Goal: Information Seeking & Learning: Compare options

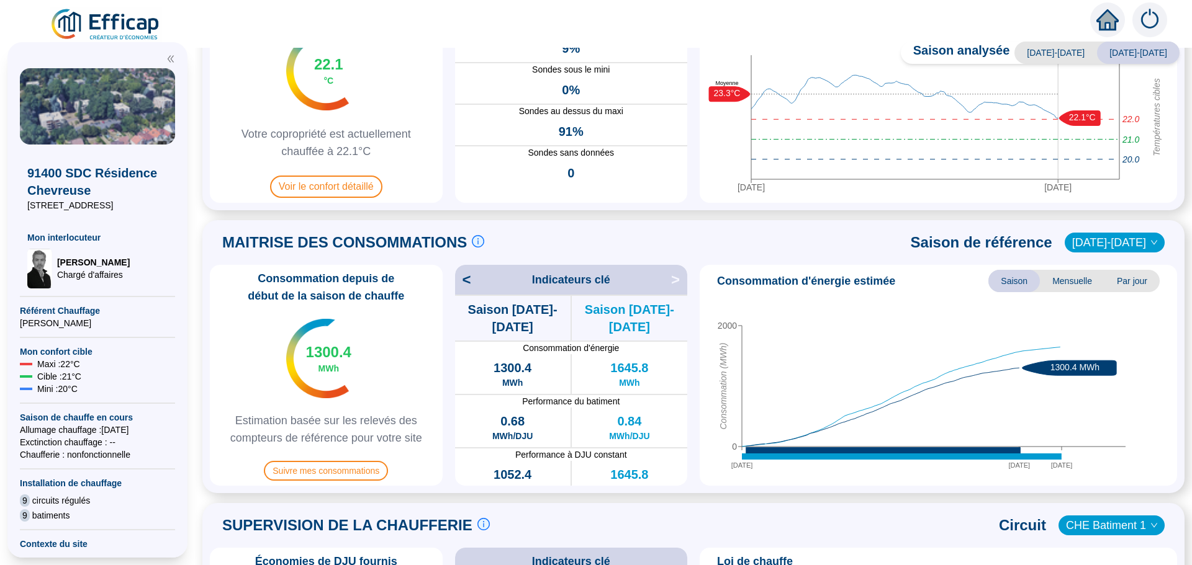
scroll to position [62, 0]
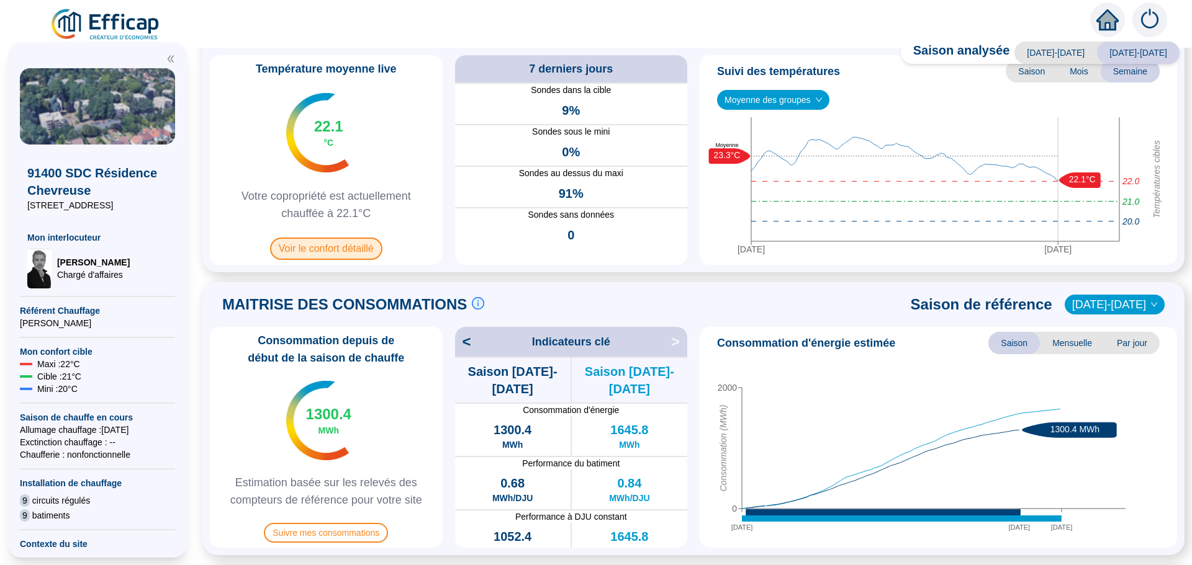
click at [299, 243] on span "Voir le confort détaillé" at bounding box center [326, 249] width 112 height 22
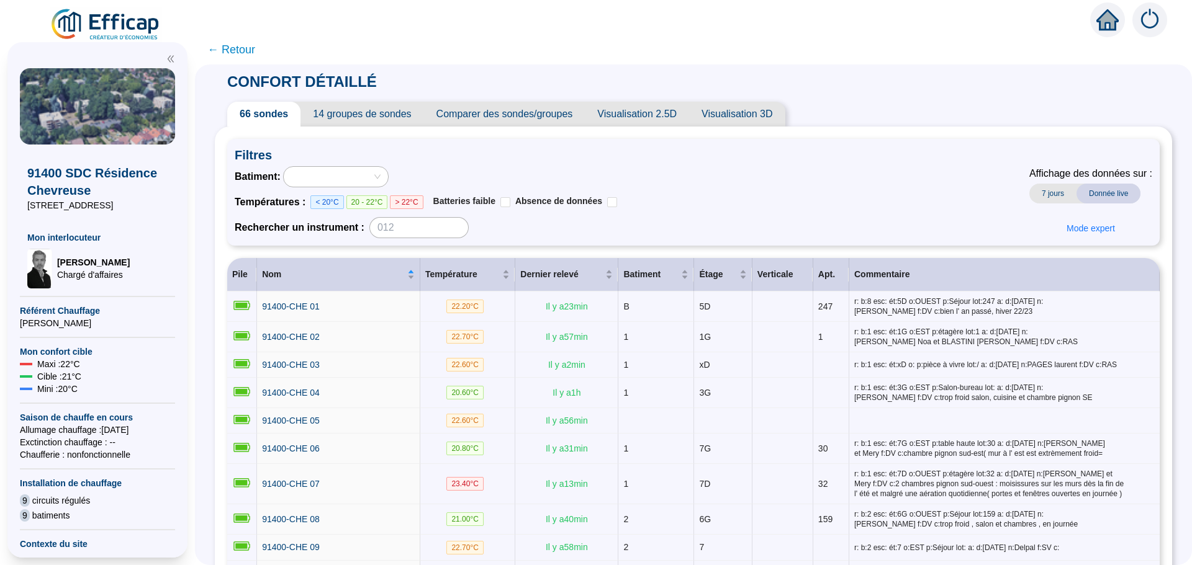
click at [564, 112] on span "Comparer des sondes/groupes" at bounding box center [504, 114] width 161 height 25
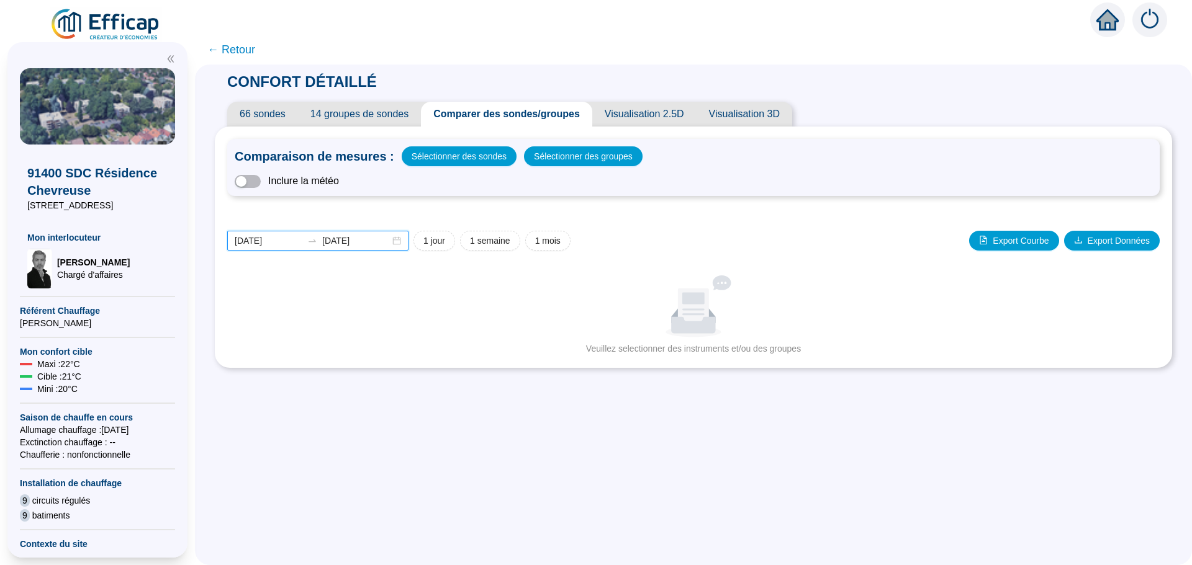
click at [289, 241] on input "[DATE]" at bounding box center [269, 241] width 68 height 13
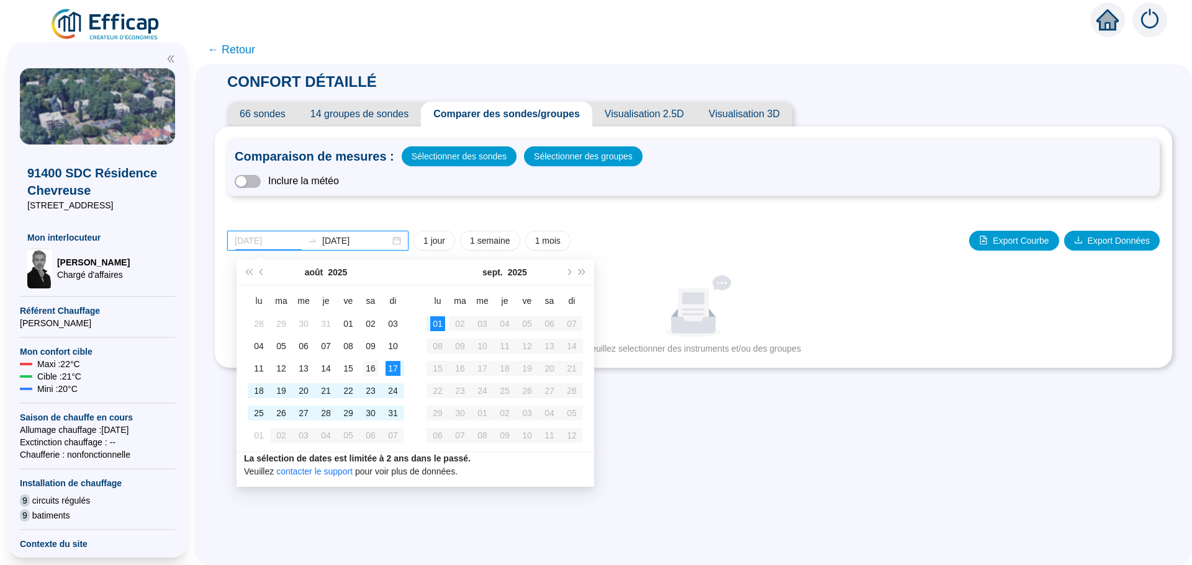
type input "[DATE]"
click at [378, 370] on td "16" at bounding box center [370, 368] width 22 height 22
type input "[DATE]"
click at [392, 412] on div "31" at bounding box center [392, 413] width 15 height 15
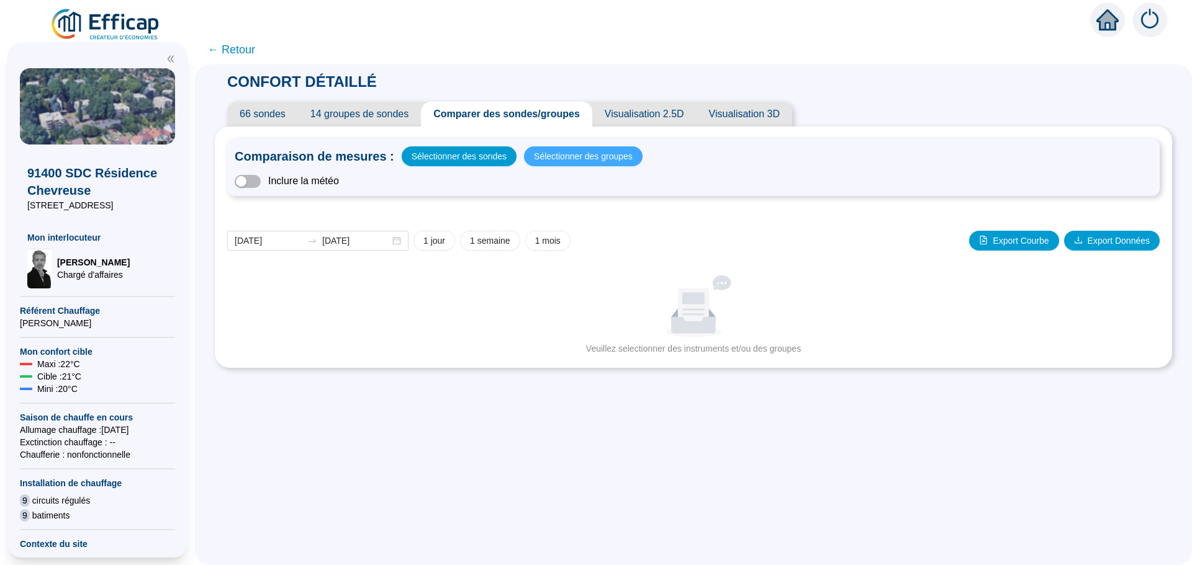
click at [582, 161] on span "Sélectionner des groupes" at bounding box center [583, 156] width 99 height 17
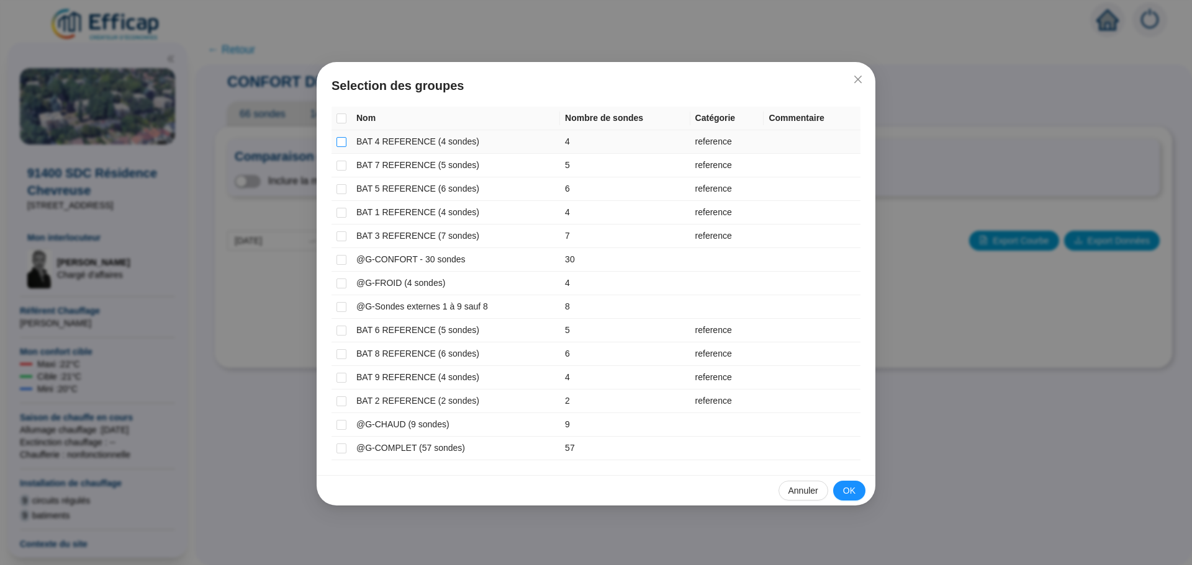
click at [343, 146] on input "checkbox" at bounding box center [341, 142] width 10 height 10
checkbox input "true"
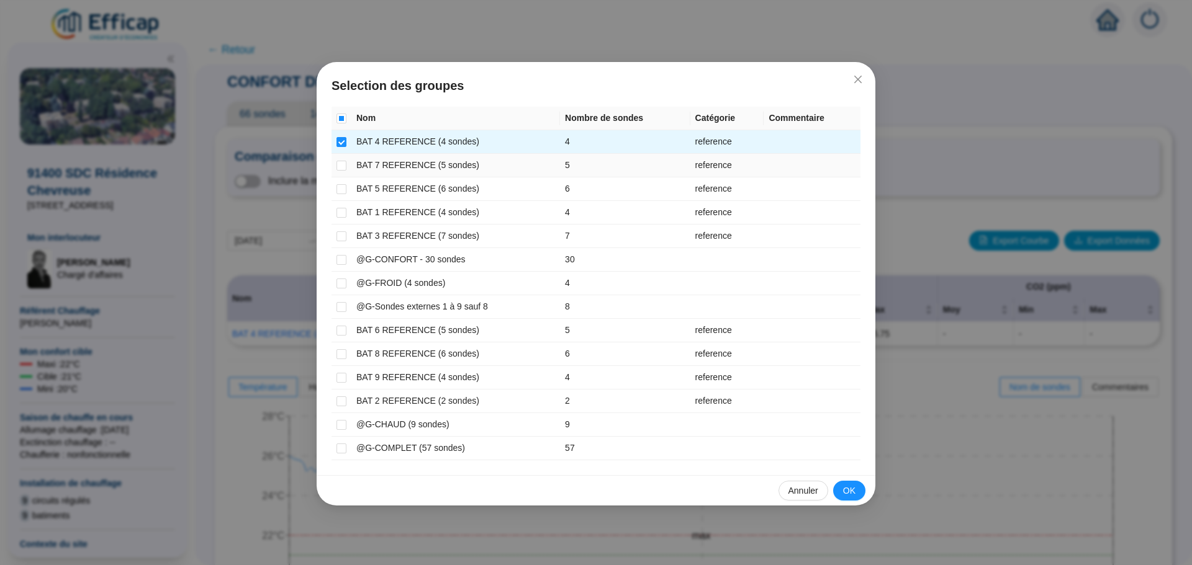
drag, startPoint x: 339, startPoint y: 162, endPoint x: 338, endPoint y: 176, distance: 14.3
click at [340, 163] on input "checkbox" at bounding box center [341, 166] width 10 height 10
checkbox input "true"
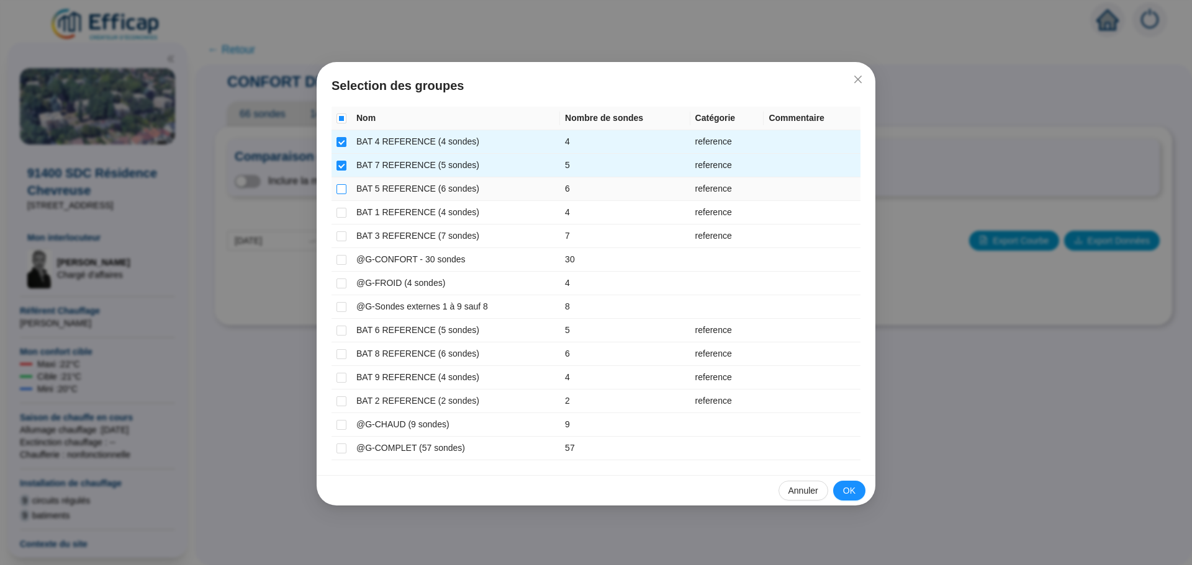
drag, startPoint x: 340, startPoint y: 188, endPoint x: 340, endPoint y: 204, distance: 16.1
click at [340, 189] on input "checkbox" at bounding box center [341, 189] width 10 height 10
checkbox input "true"
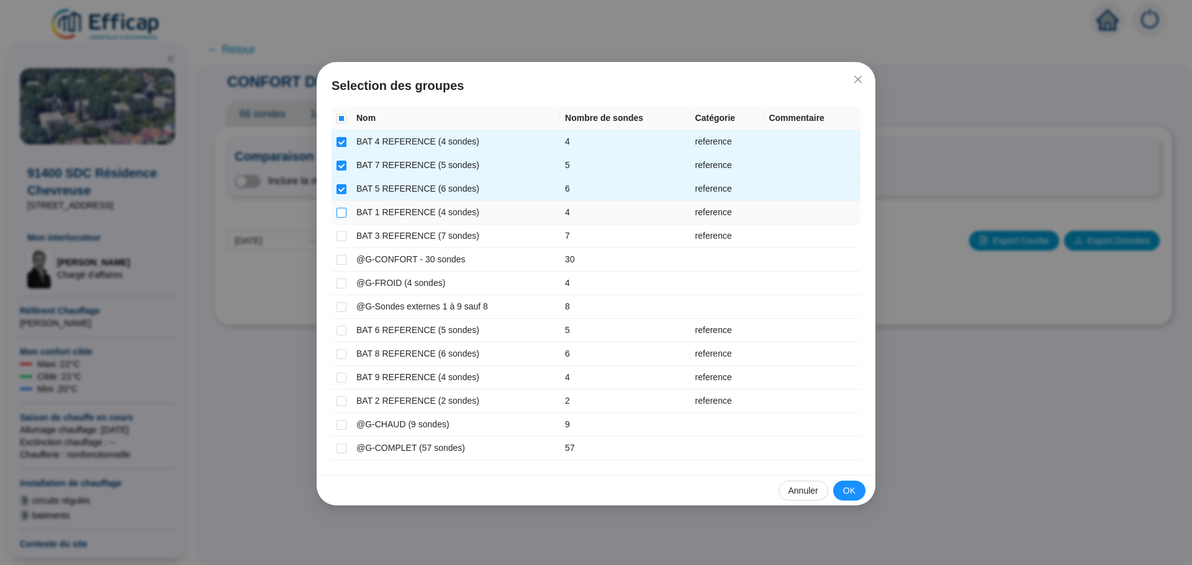
click at [340, 215] on input "checkbox" at bounding box center [341, 213] width 10 height 10
checkbox input "true"
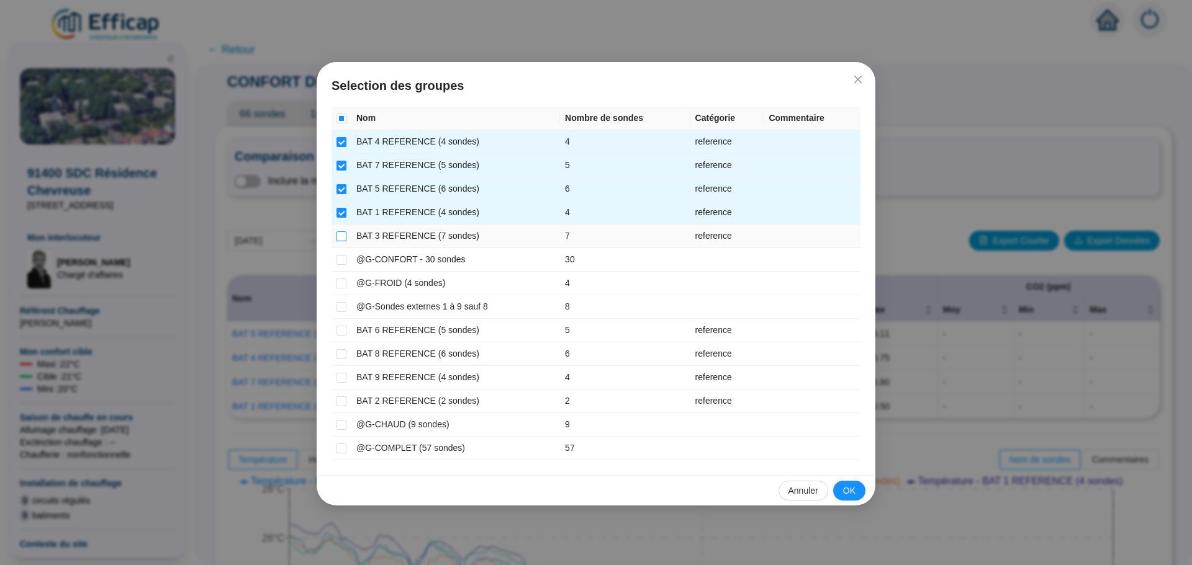
click at [343, 235] on input "checkbox" at bounding box center [341, 237] width 10 height 10
checkbox input "true"
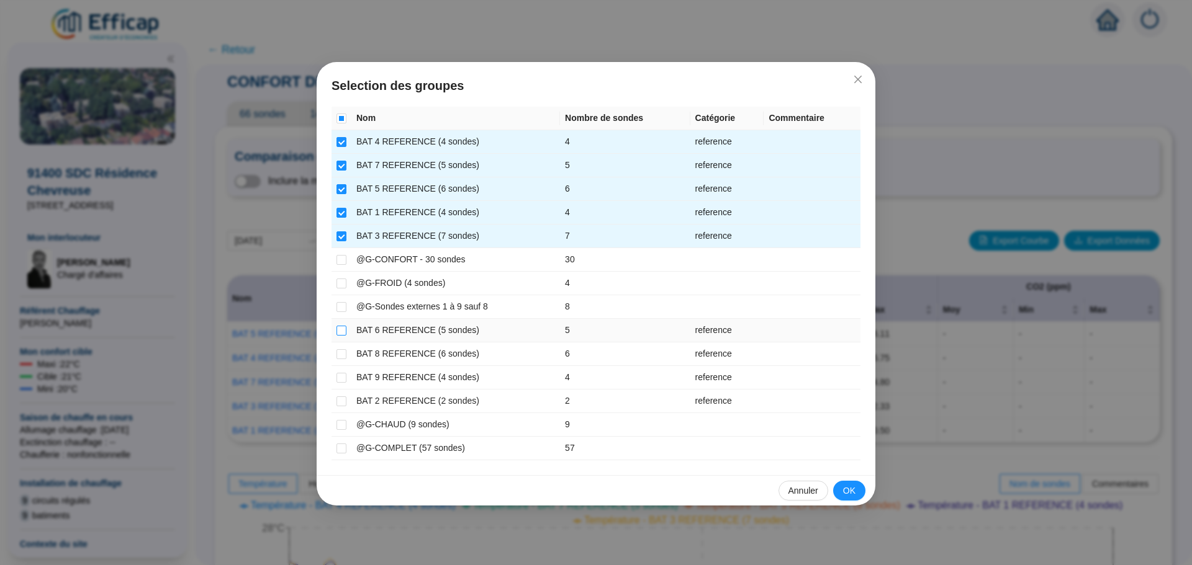
click at [338, 331] on input "checkbox" at bounding box center [341, 331] width 10 height 10
checkbox input "true"
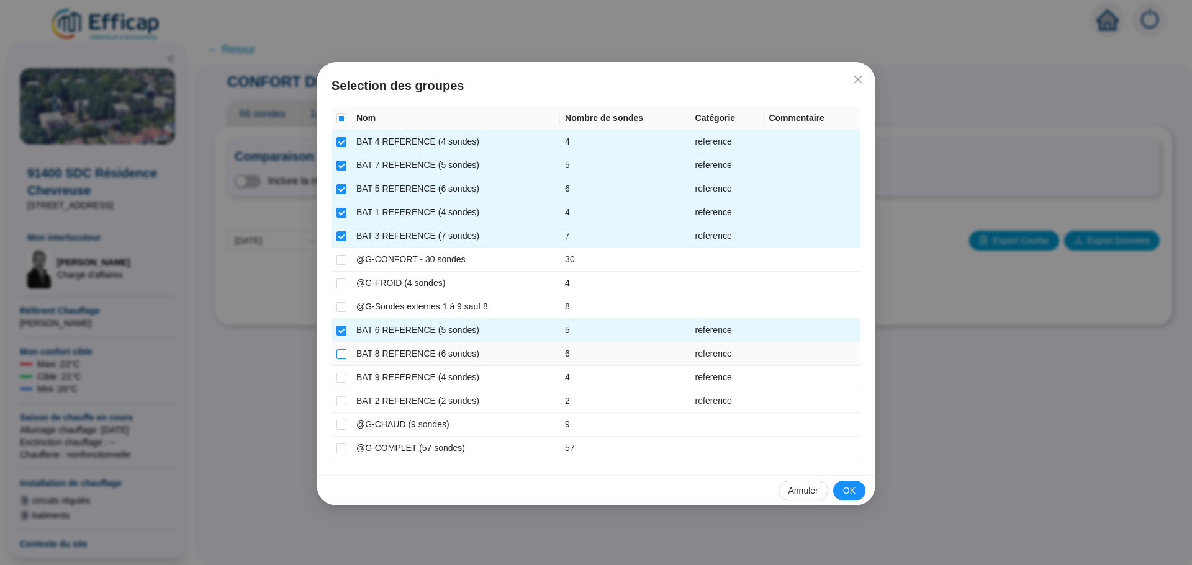
click at [343, 353] on input "checkbox" at bounding box center [341, 354] width 10 height 10
checkbox input "true"
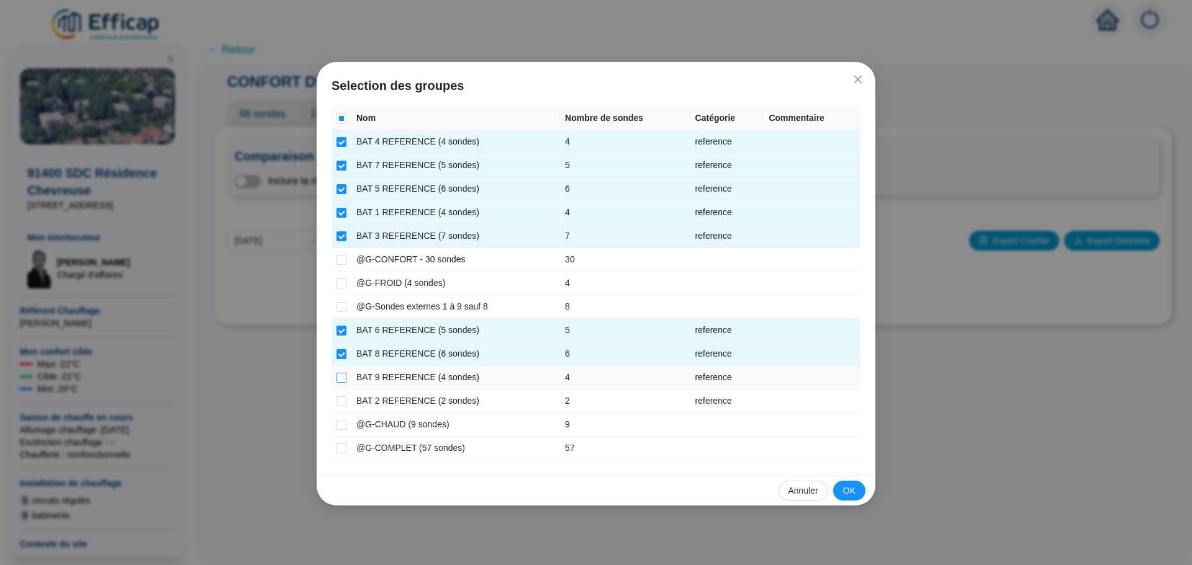
click at [340, 375] on input "checkbox" at bounding box center [341, 378] width 10 height 10
checkbox input "true"
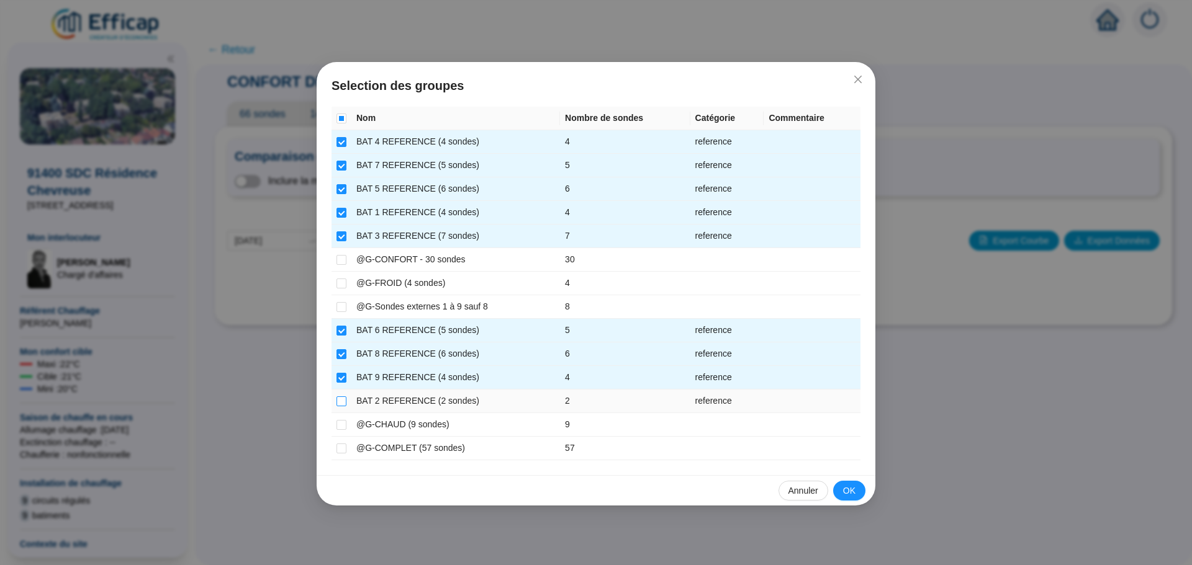
click at [341, 399] on input "checkbox" at bounding box center [341, 402] width 10 height 10
checkbox input "true"
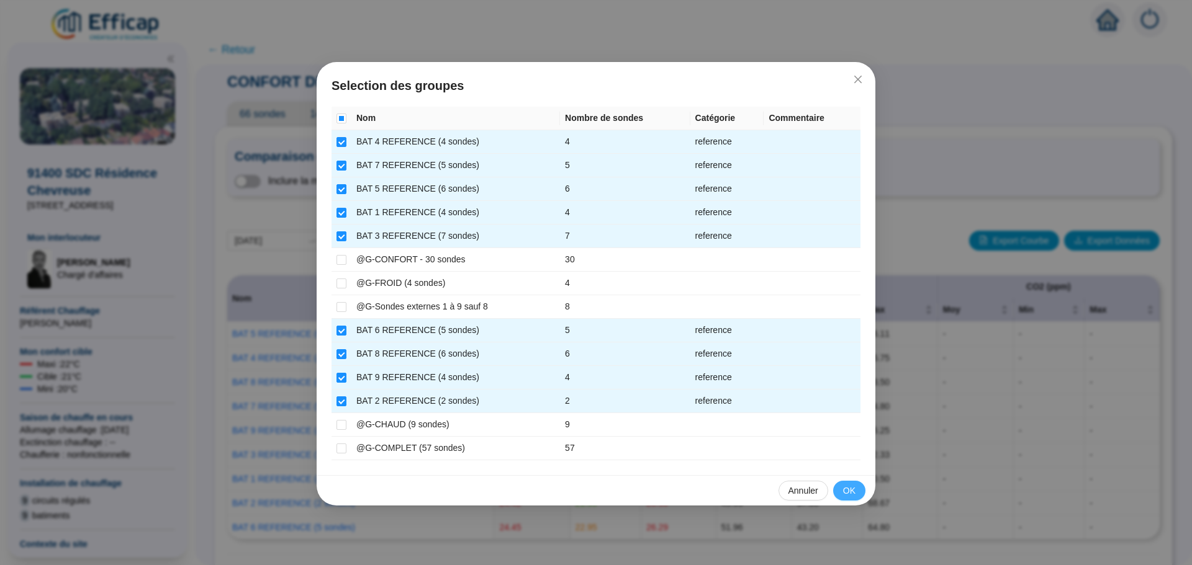
click at [846, 493] on span "OK" at bounding box center [849, 491] width 12 height 13
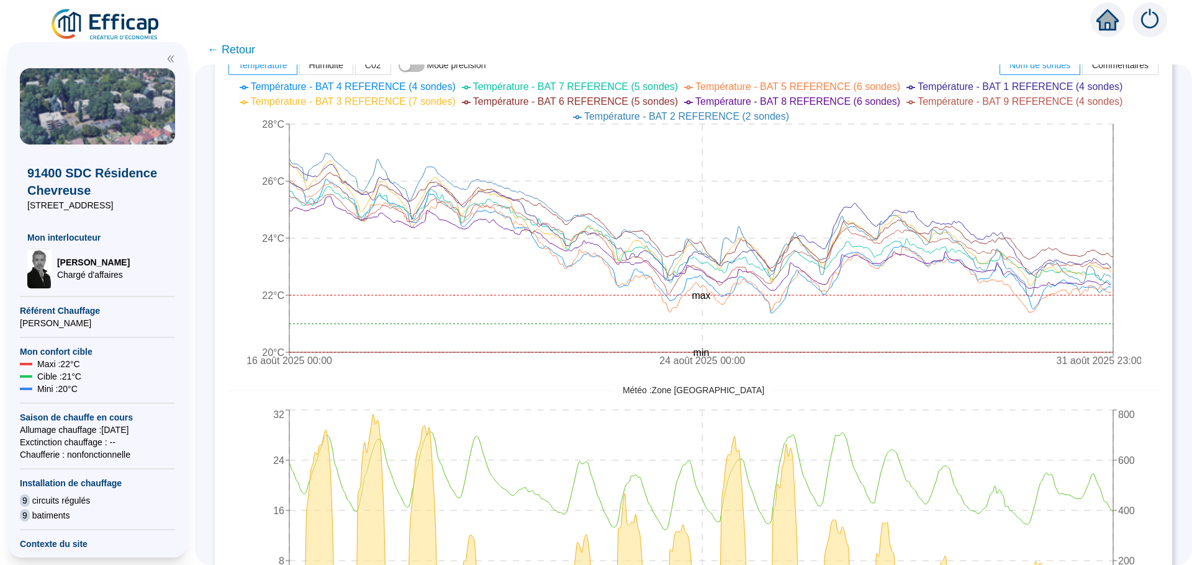
scroll to position [508, 0]
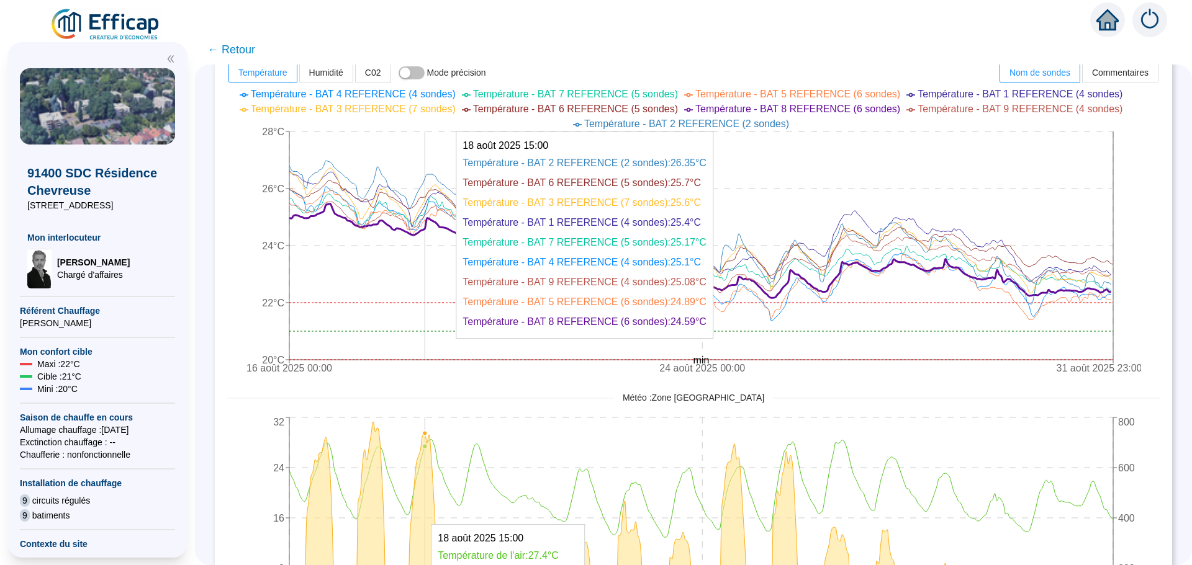
click at [434, 315] on icon "16 août 2025 00:00 24 août 2025 00:00 31 août 2025 23:00 20°C 22°C 24°C 26°C 28…" at bounding box center [684, 233] width 914 height 298
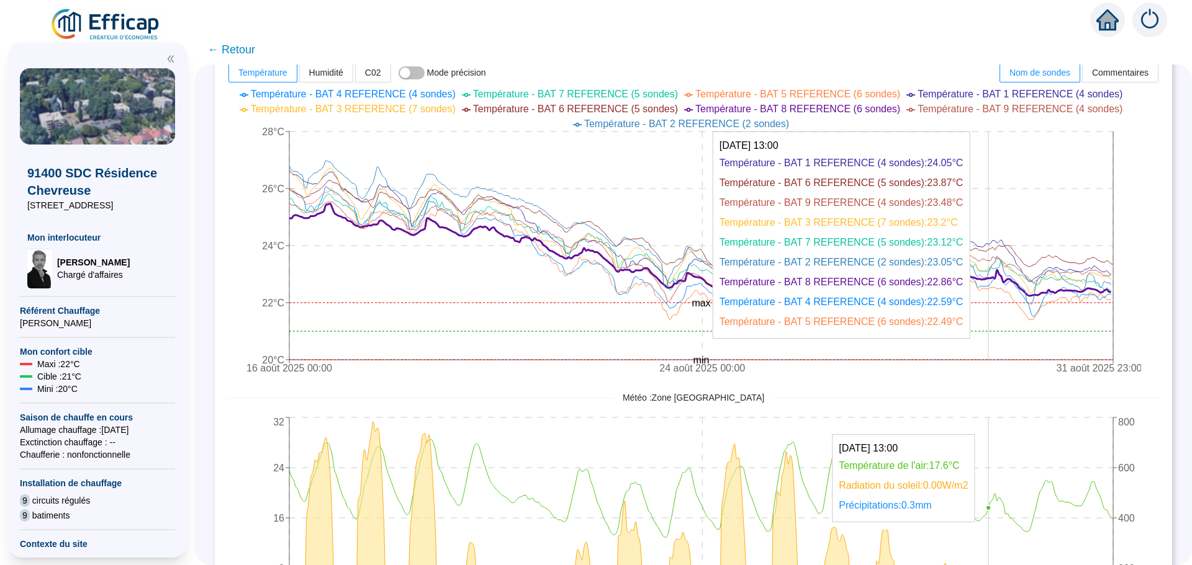
click at [997, 198] on icon "16 août 2025 00:00 24 août 2025 00:00 31 août 2025 23:00 20°C 22°C 24°C 26°C 28…" at bounding box center [684, 233] width 914 height 298
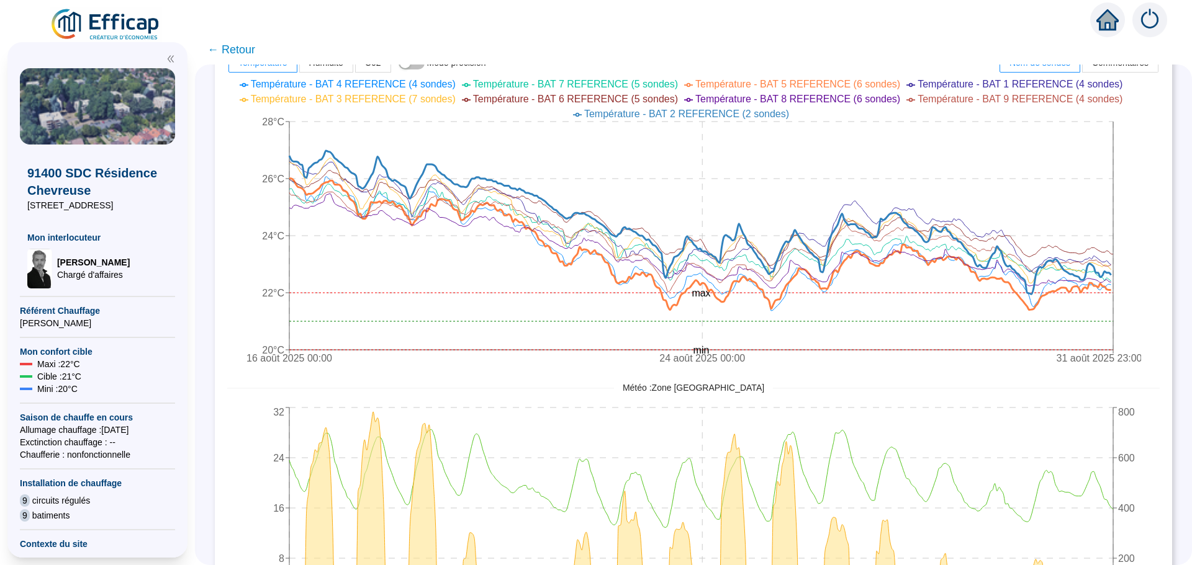
scroll to position [511, 0]
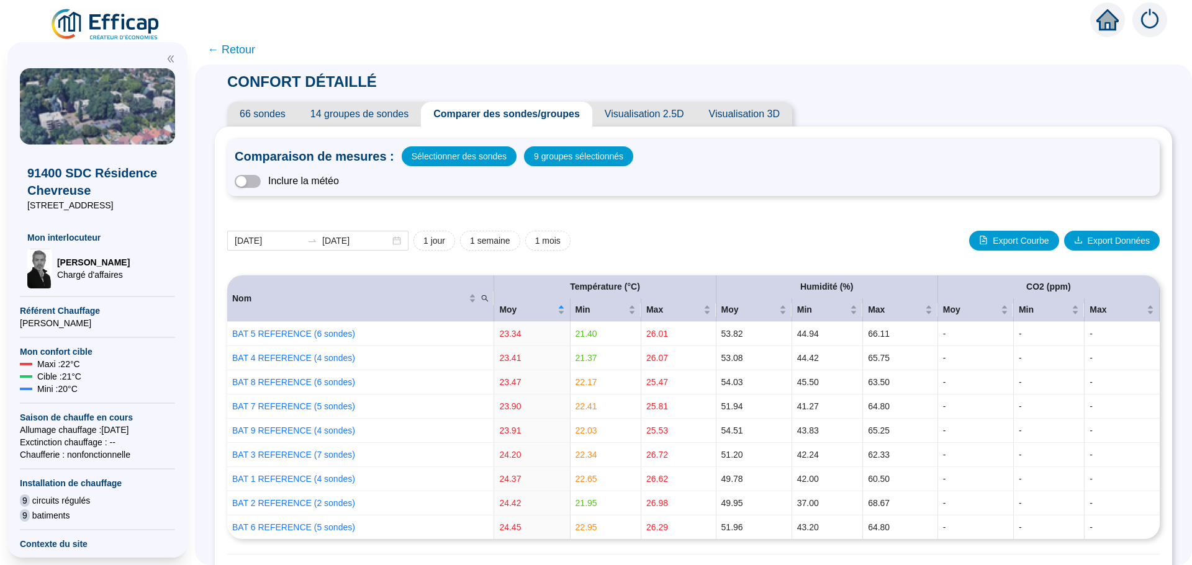
scroll to position [511, 0]
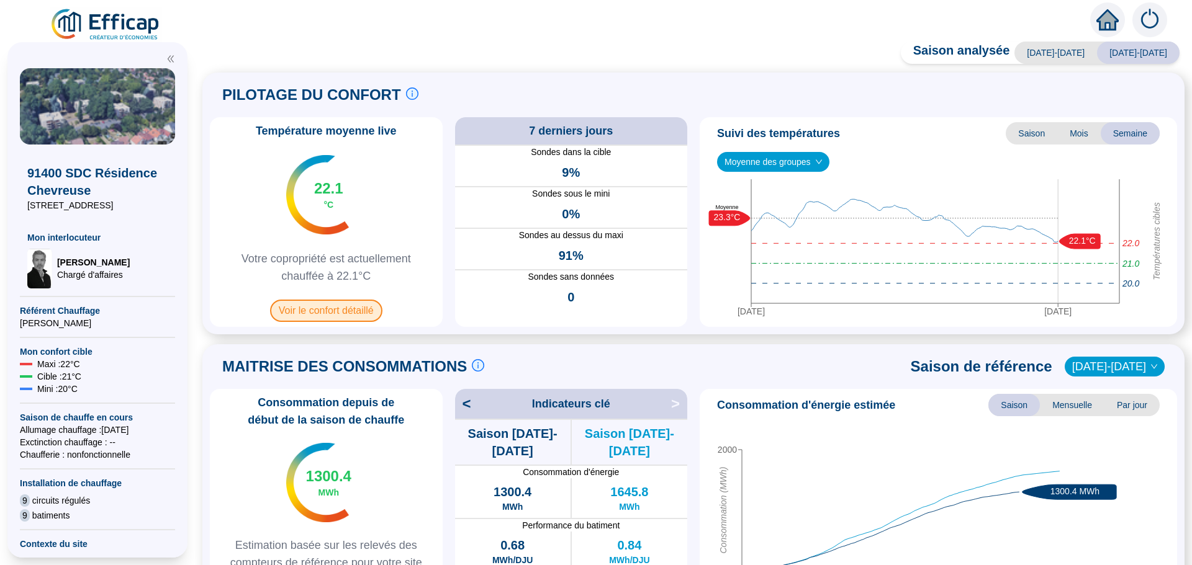
click at [317, 308] on span "Voir le confort détaillé" at bounding box center [326, 311] width 112 height 22
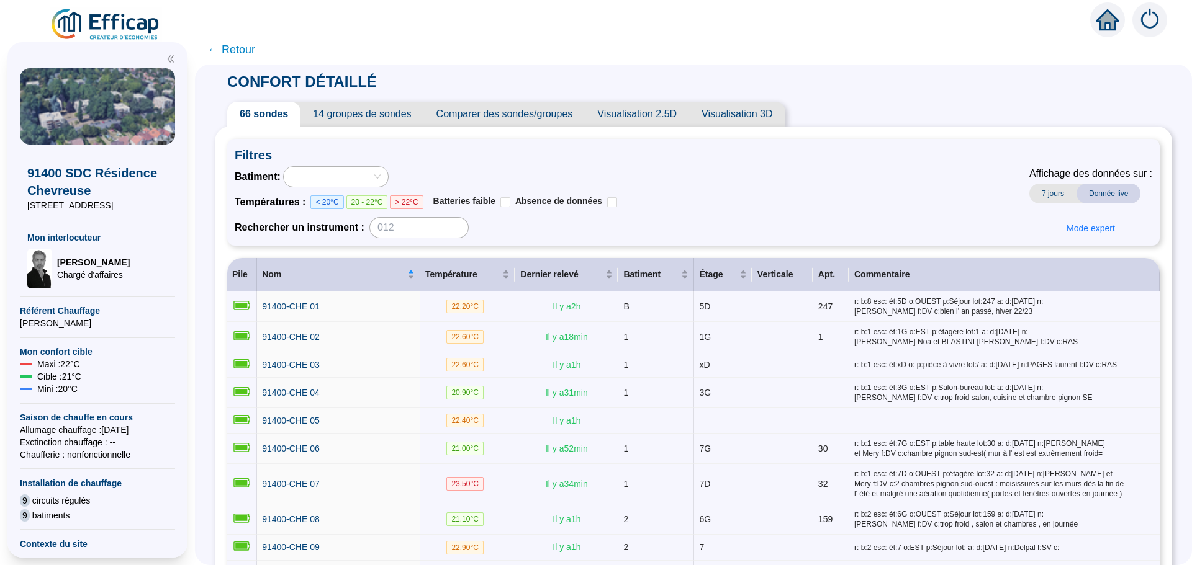
click at [542, 110] on span "Comparer des sondes/groupes" at bounding box center [504, 114] width 161 height 25
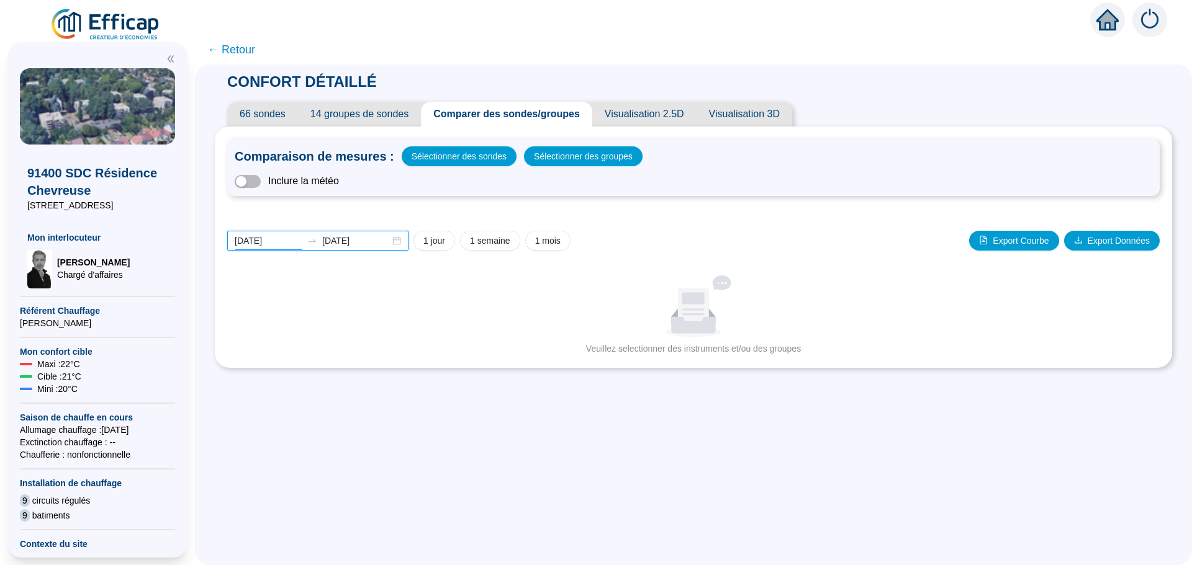
click at [289, 241] on input "[DATE]" at bounding box center [269, 241] width 68 height 13
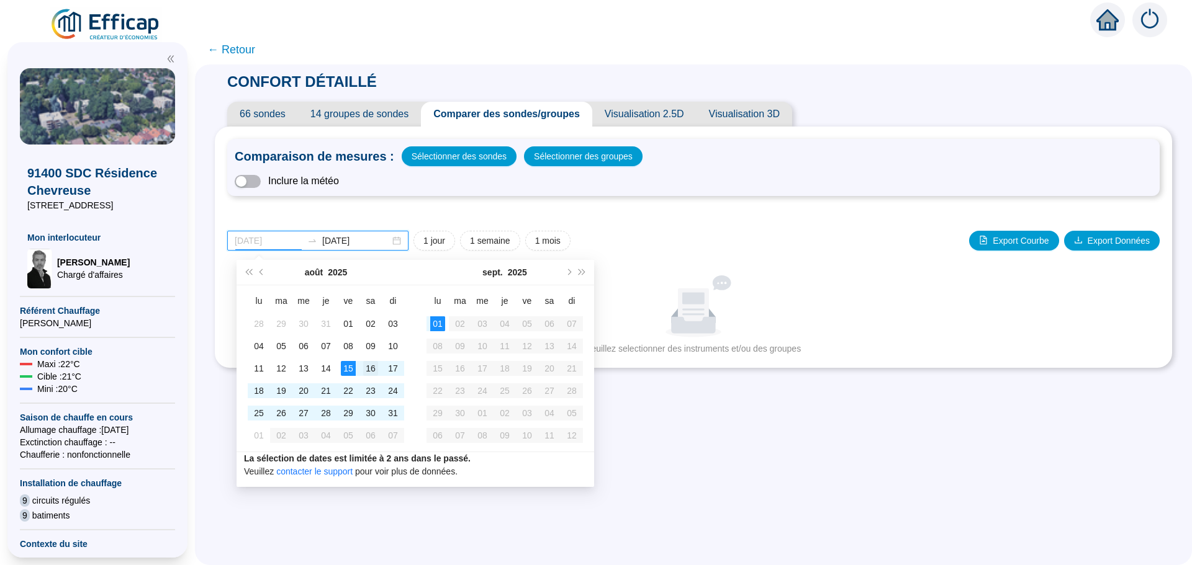
type input "[DATE]"
click at [369, 366] on div "16" at bounding box center [370, 368] width 15 height 15
type input "[DATE]"
click at [398, 415] on div "31" at bounding box center [392, 413] width 15 height 15
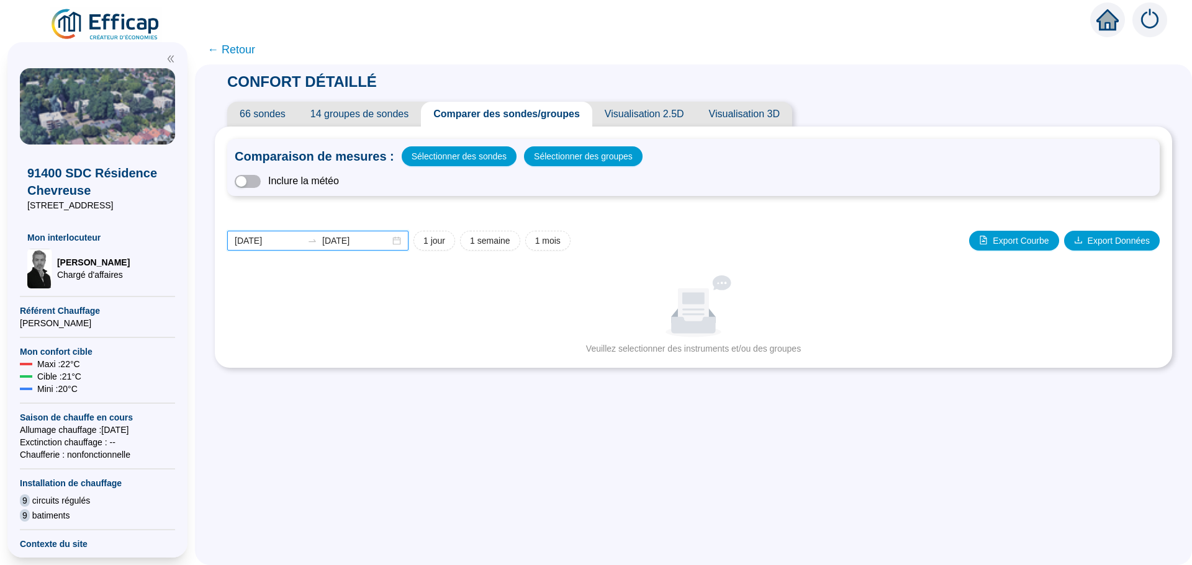
click at [290, 244] on input "[DATE]" at bounding box center [269, 241] width 68 height 13
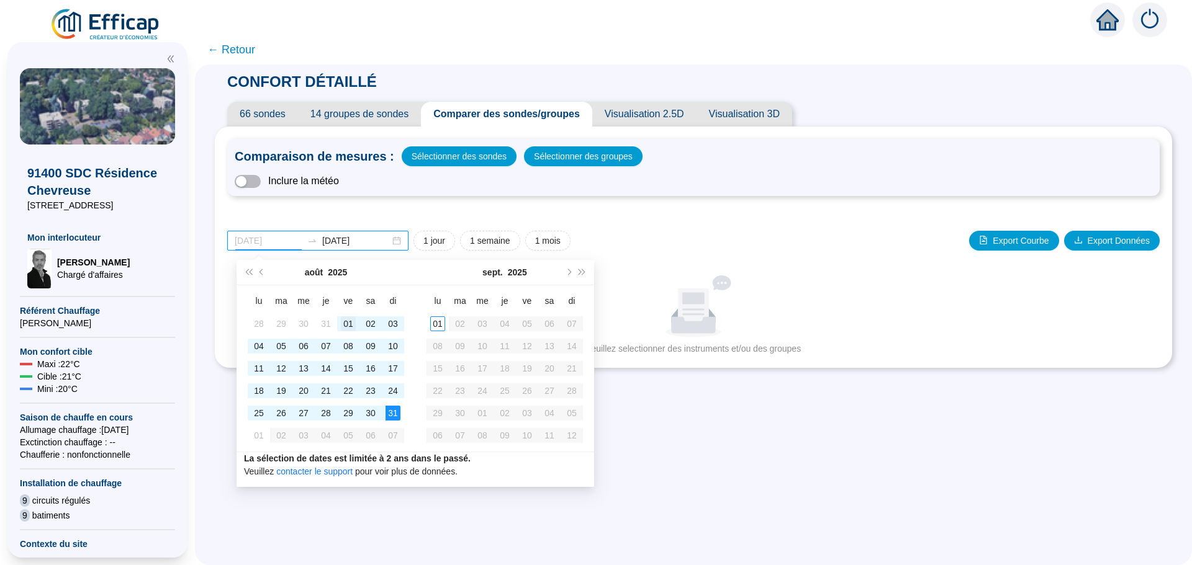
type input "2025-08-01"
click at [349, 327] on div "01" at bounding box center [348, 324] width 15 height 15
type input "[DATE]"
click at [393, 414] on div "31" at bounding box center [392, 413] width 15 height 15
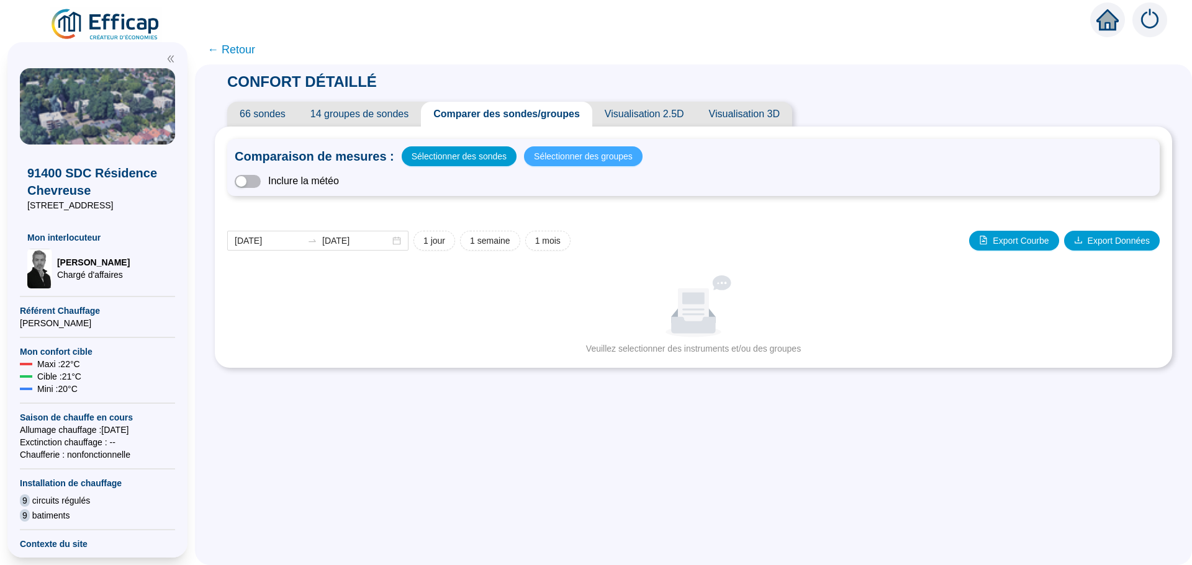
click at [557, 156] on span "Sélectionner des groupes" at bounding box center [583, 156] width 99 height 17
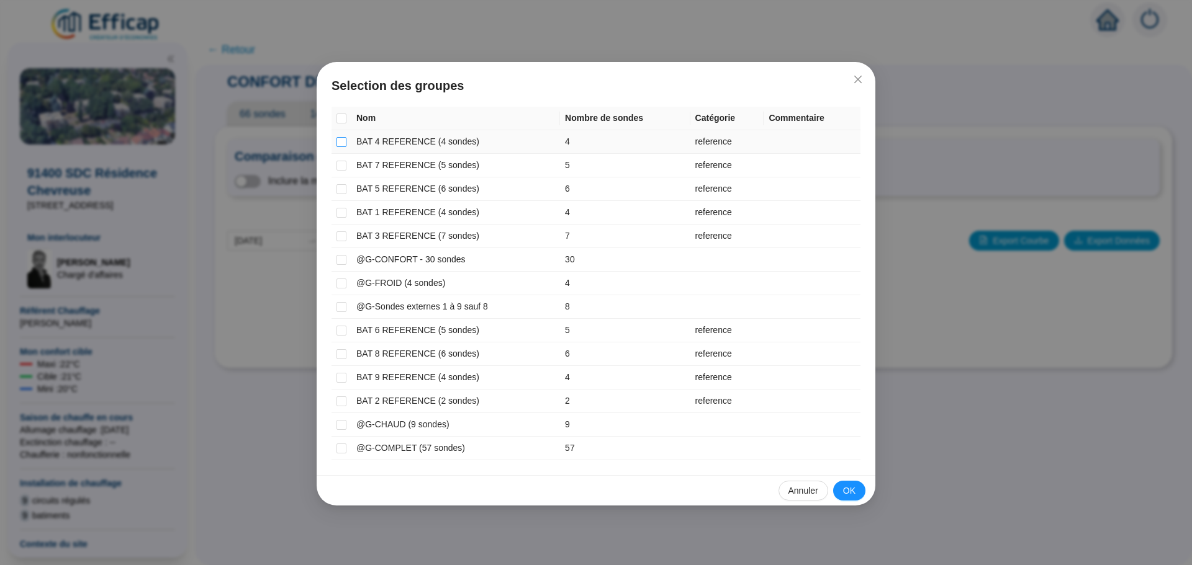
click at [339, 142] on input "checkbox" at bounding box center [341, 142] width 10 height 10
checkbox input "true"
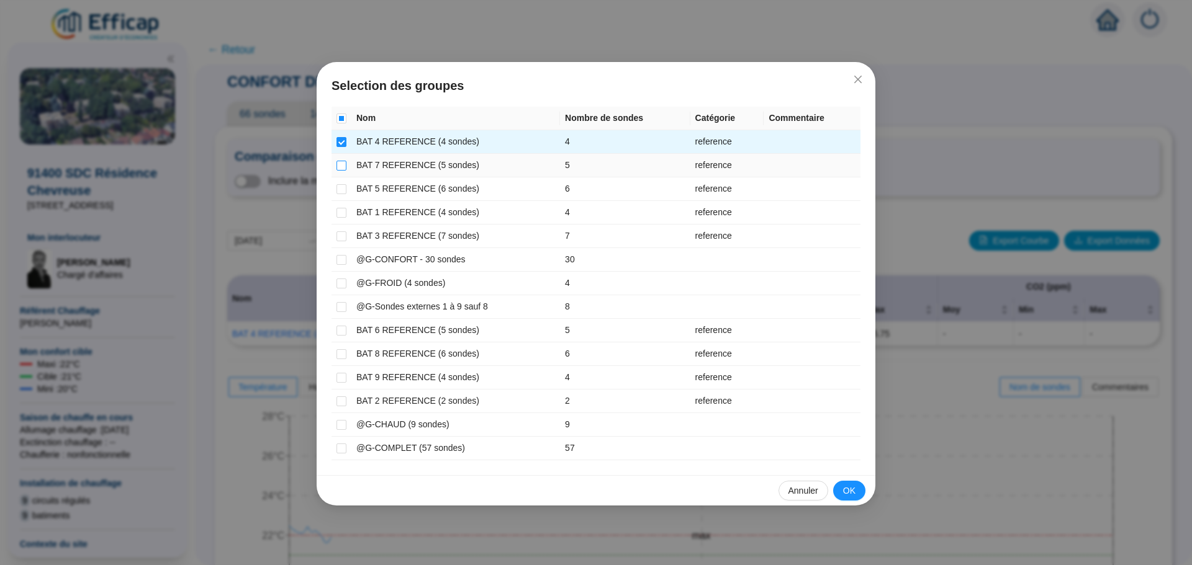
click at [343, 166] on input "checkbox" at bounding box center [341, 166] width 10 height 10
checkbox input "true"
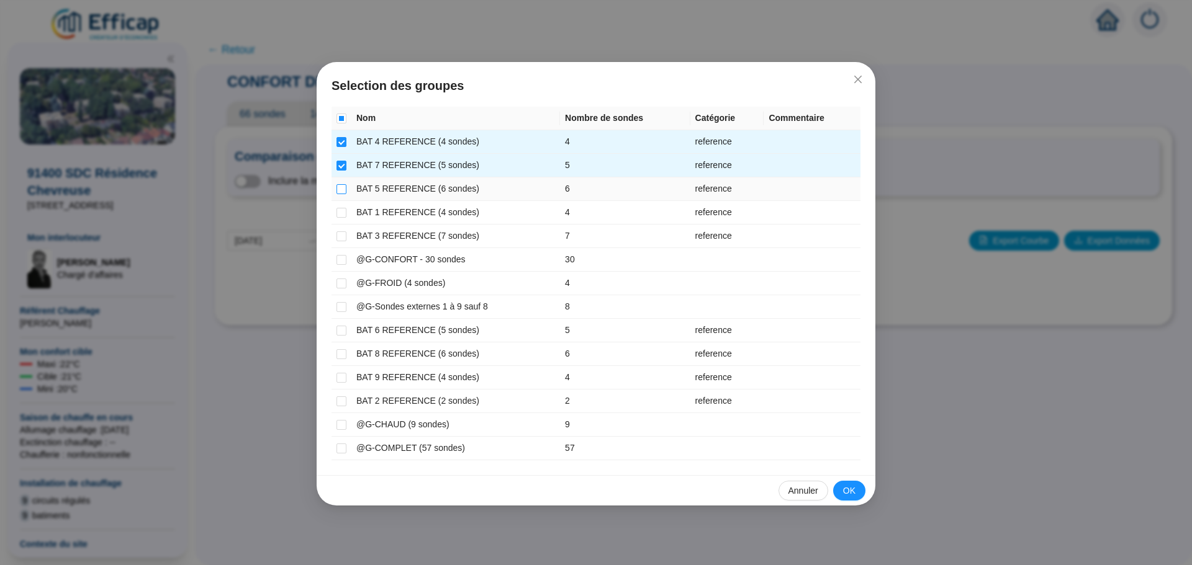
click at [340, 189] on input "checkbox" at bounding box center [341, 189] width 10 height 10
checkbox input "true"
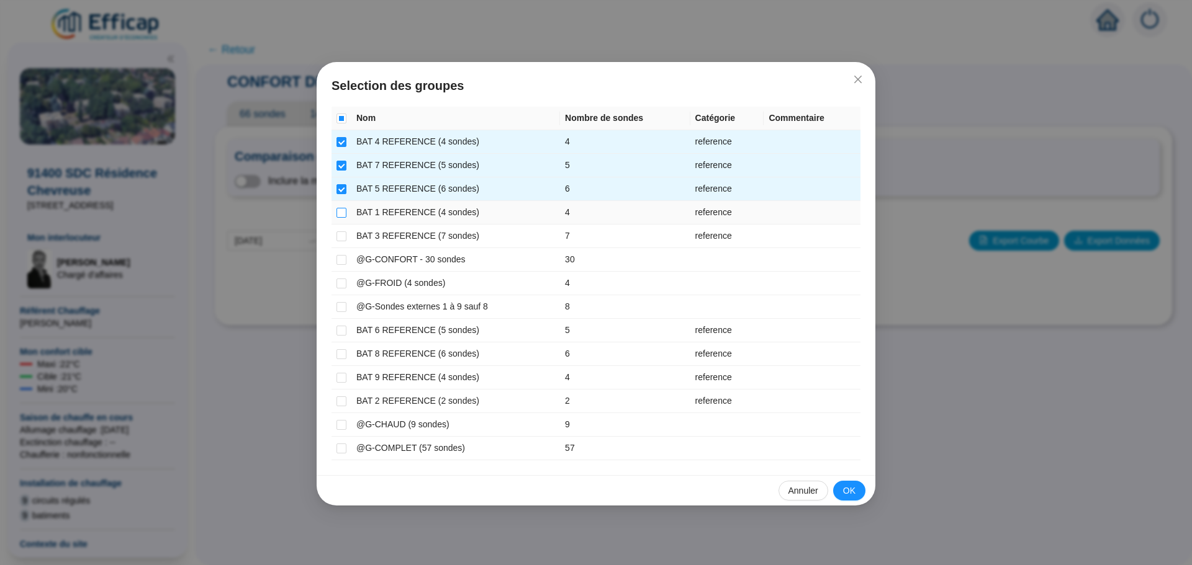
click at [340, 214] on input "checkbox" at bounding box center [341, 213] width 10 height 10
checkbox input "true"
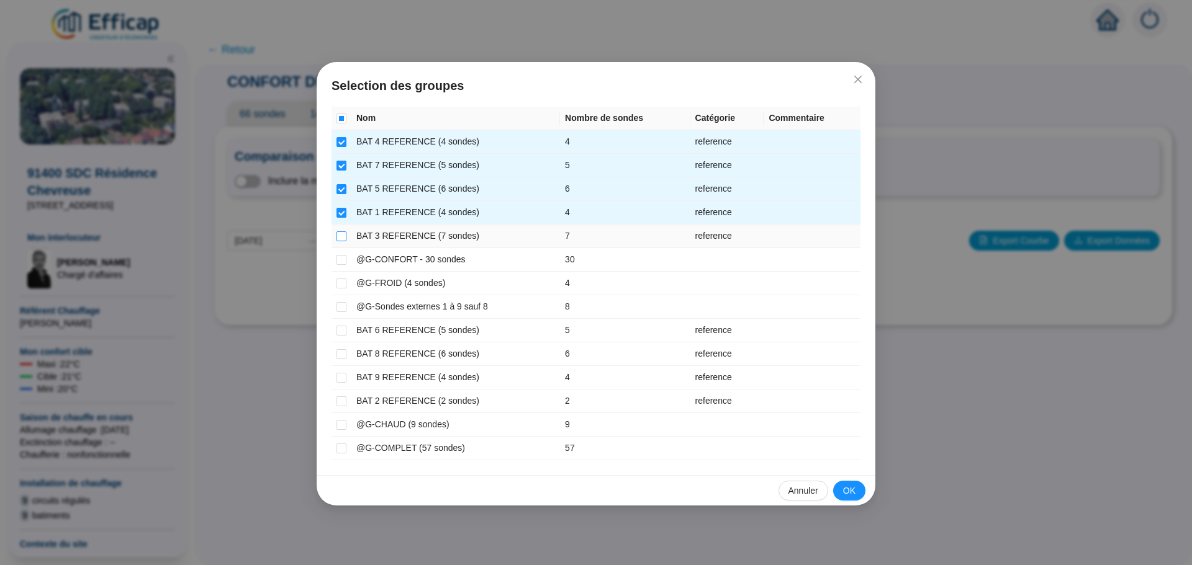
click at [340, 236] on input "checkbox" at bounding box center [341, 237] width 10 height 10
checkbox input "true"
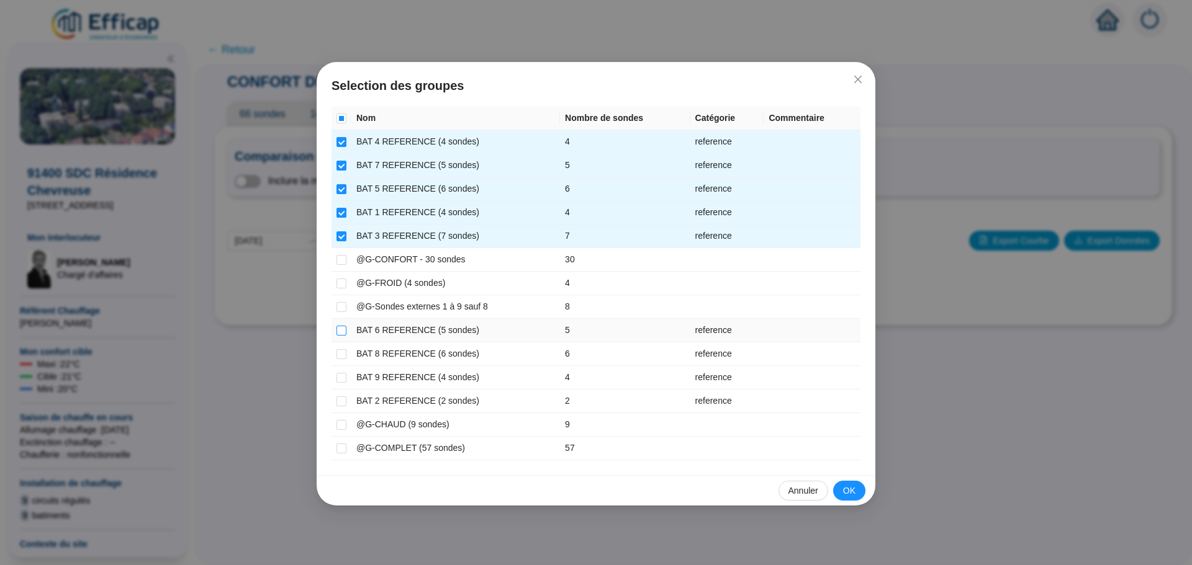
click at [341, 329] on input "checkbox" at bounding box center [341, 331] width 10 height 10
checkbox input "true"
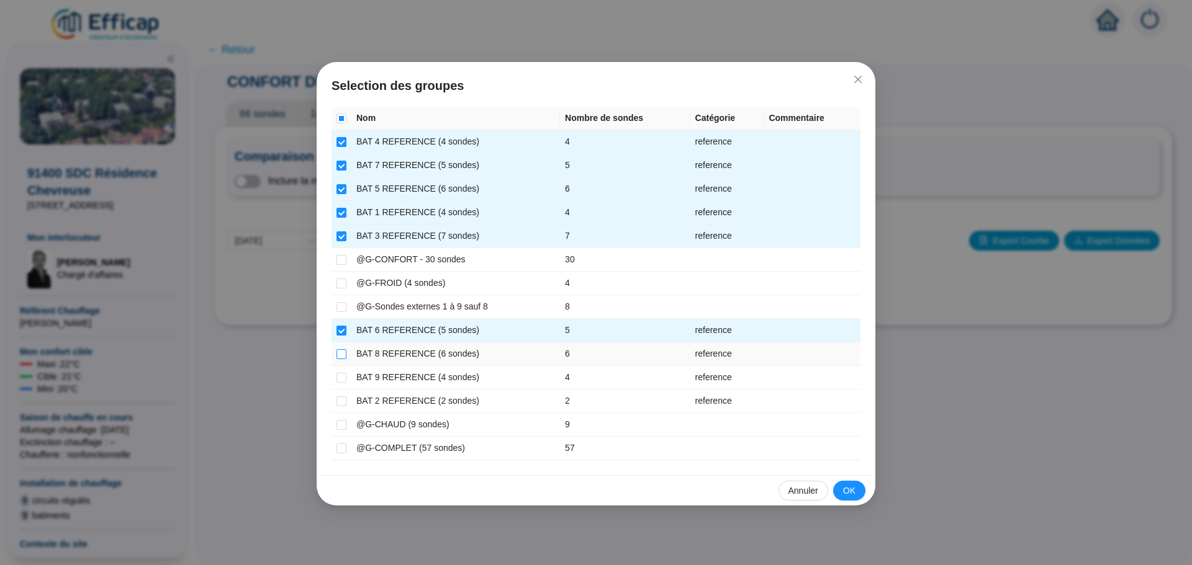
click at [341, 357] on input "checkbox" at bounding box center [341, 354] width 10 height 10
checkbox input "true"
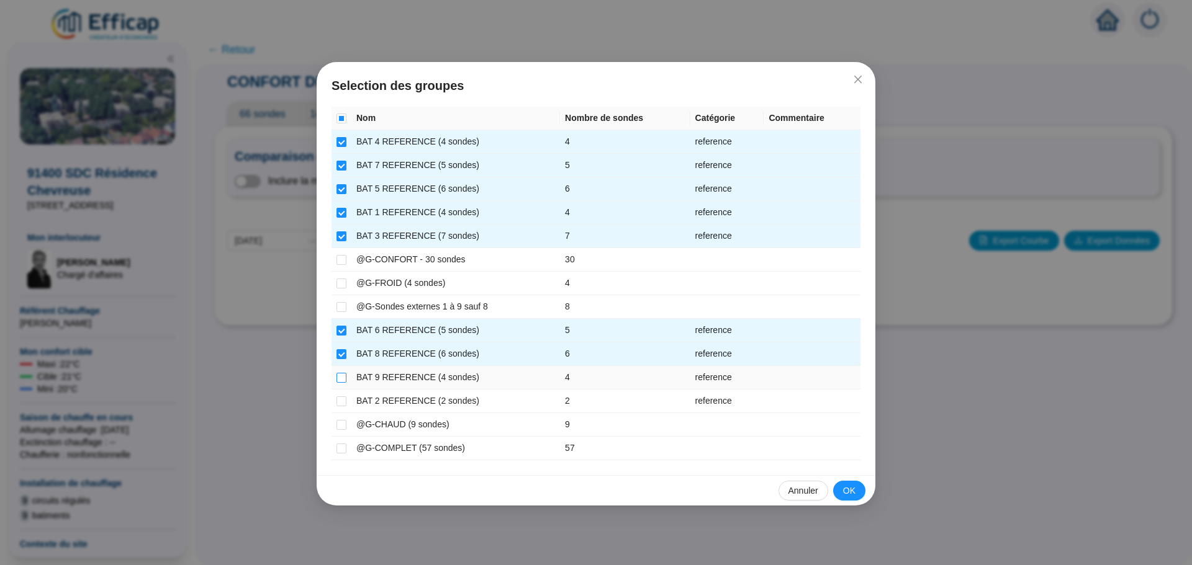
click at [341, 377] on input "checkbox" at bounding box center [341, 378] width 10 height 10
checkbox input "true"
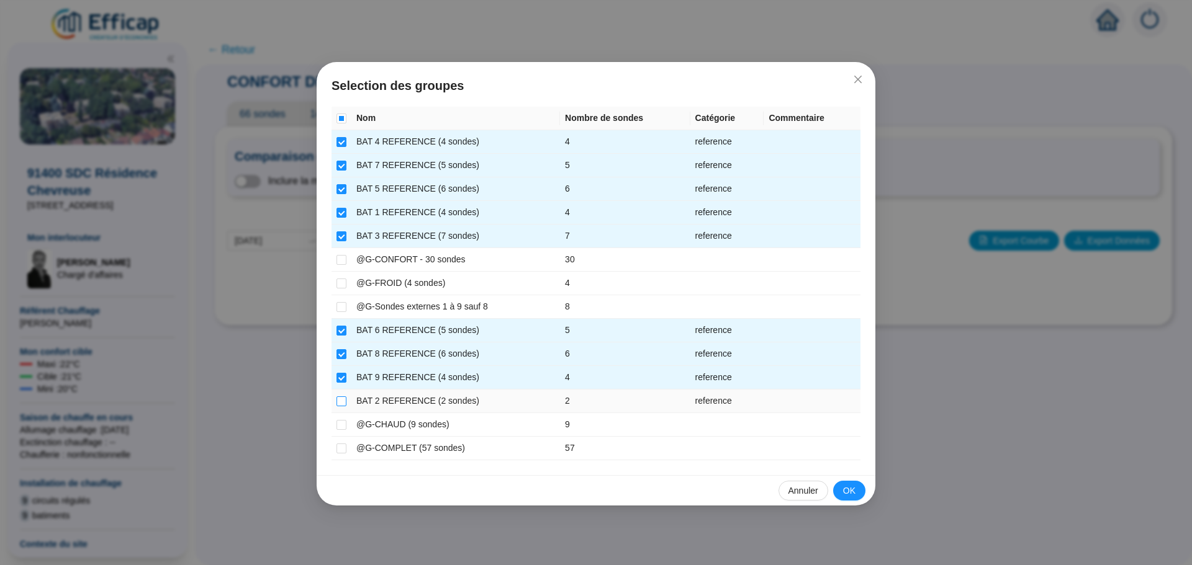
click at [341, 403] on input "checkbox" at bounding box center [341, 402] width 10 height 10
checkbox input "true"
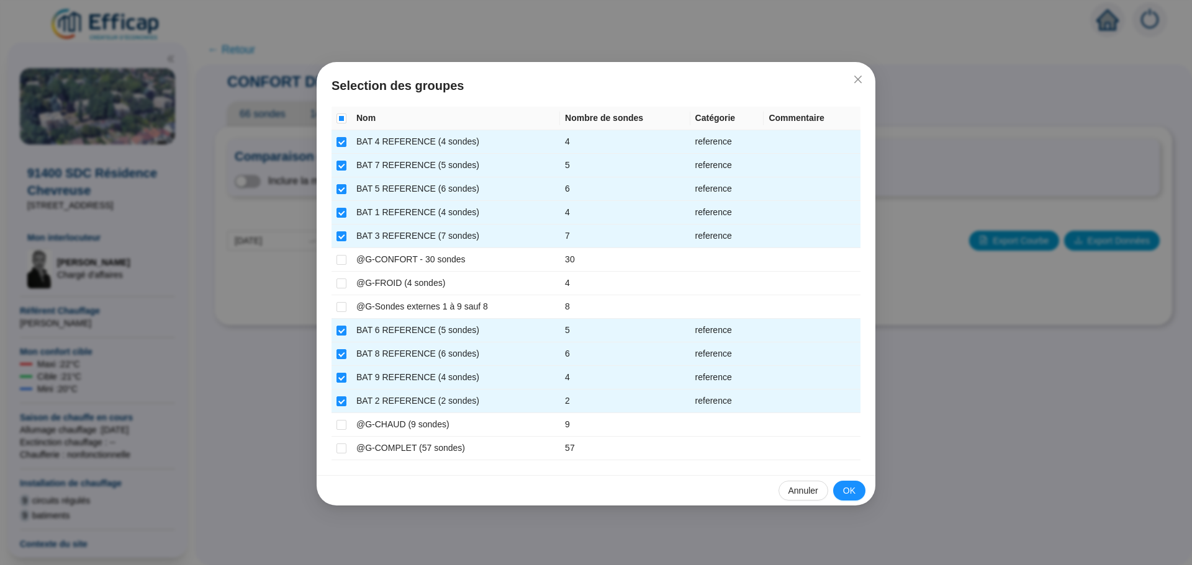
click at [855, 487] on span "OK" at bounding box center [849, 491] width 12 height 13
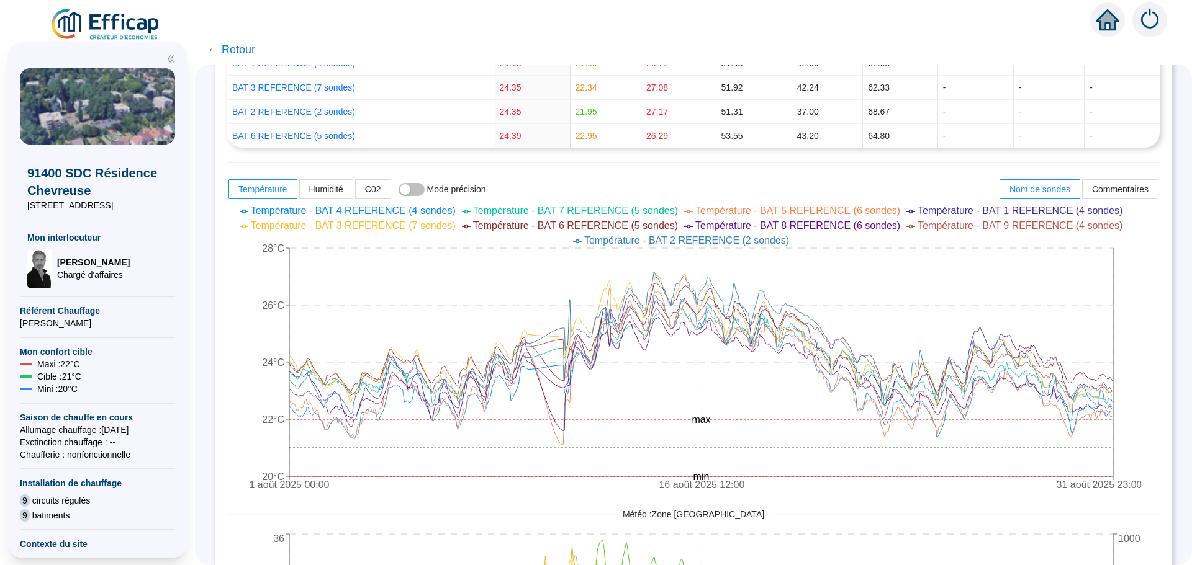
scroll to position [372, 0]
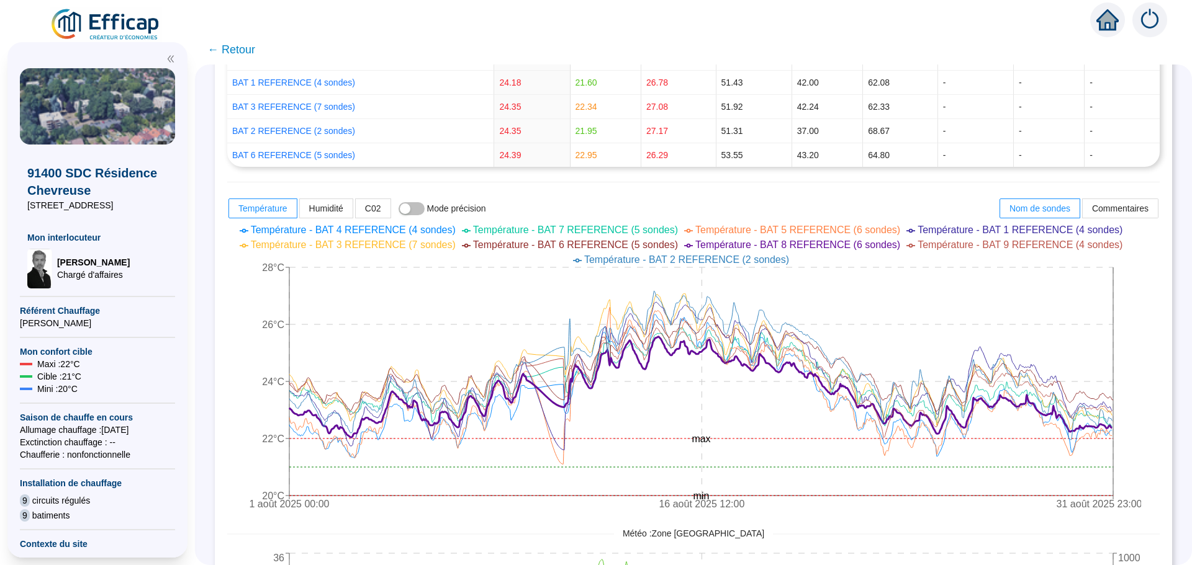
click at [245, 55] on span "← Retour" at bounding box center [231, 49] width 48 height 17
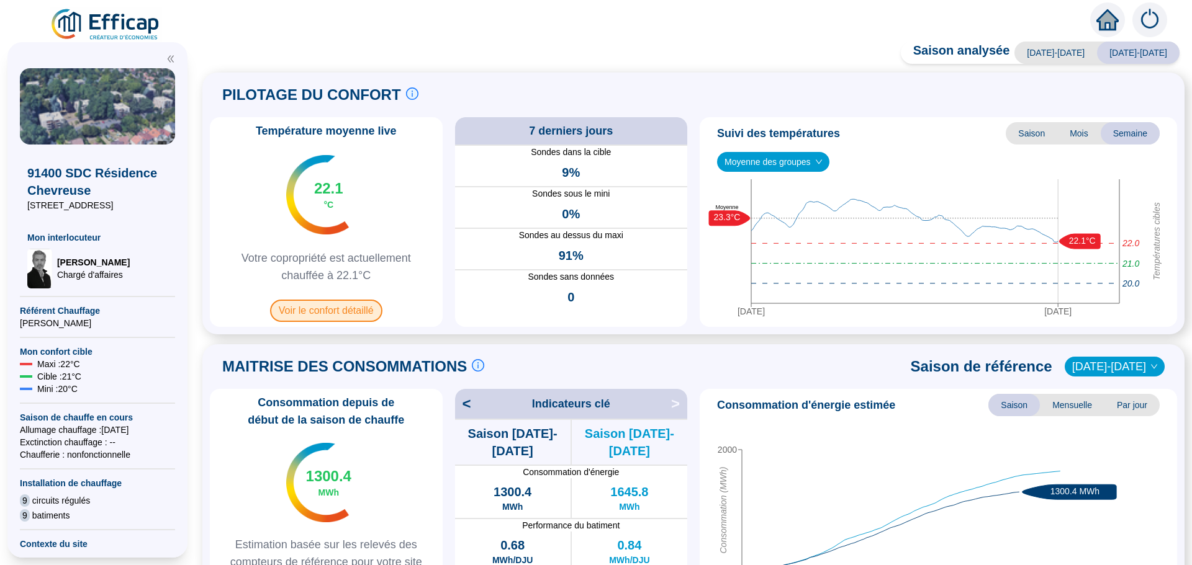
click at [327, 308] on span "Voir le confort détaillé" at bounding box center [326, 311] width 112 height 22
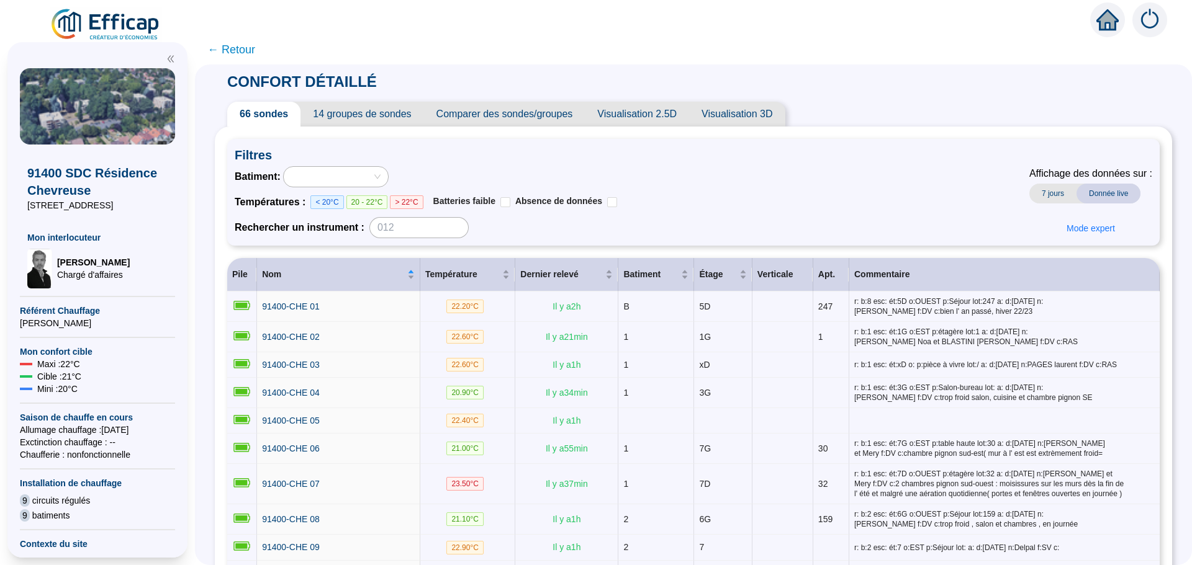
click at [525, 119] on span "Comparer des sondes/groupes" at bounding box center [504, 114] width 161 height 25
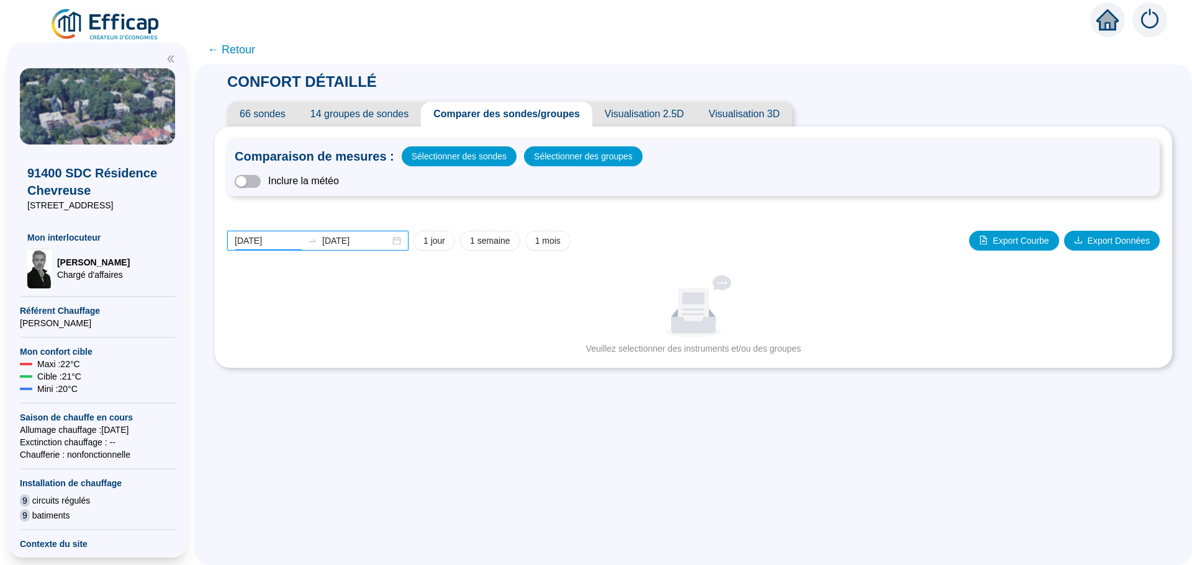
click at [287, 238] on input "[DATE]" at bounding box center [269, 241] width 68 height 13
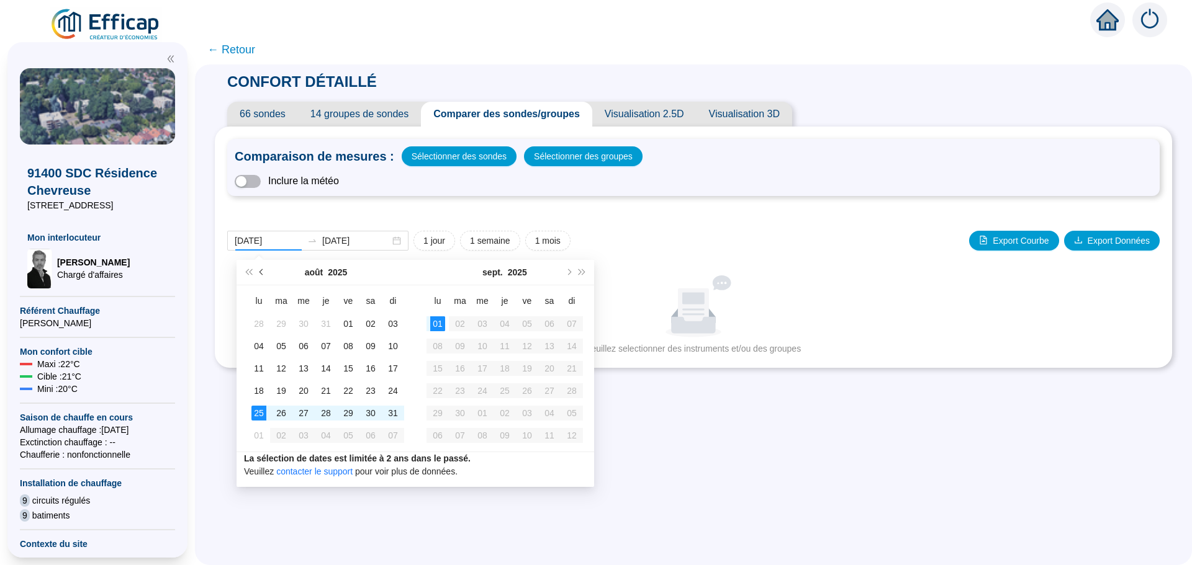
click at [262, 266] on button "Mois précédent (PageUp)" at bounding box center [262, 272] width 14 height 25
click at [262, 267] on button "Mois précédent (PageUp)" at bounding box center [262, 272] width 14 height 25
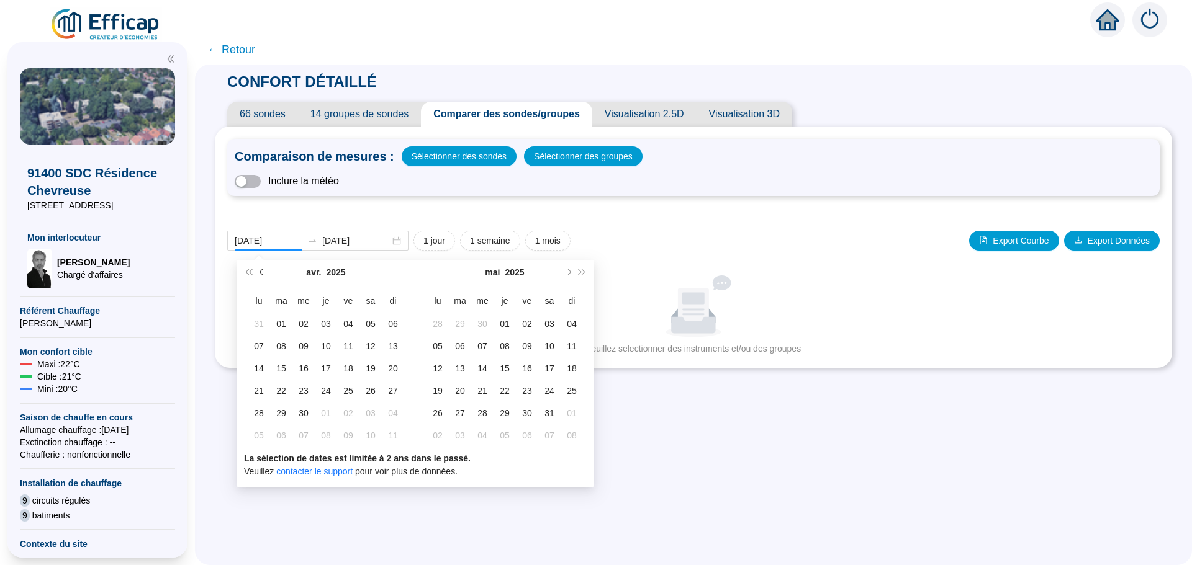
click at [262, 267] on button "Mois précédent (PageUp)" at bounding box center [262, 272] width 14 height 25
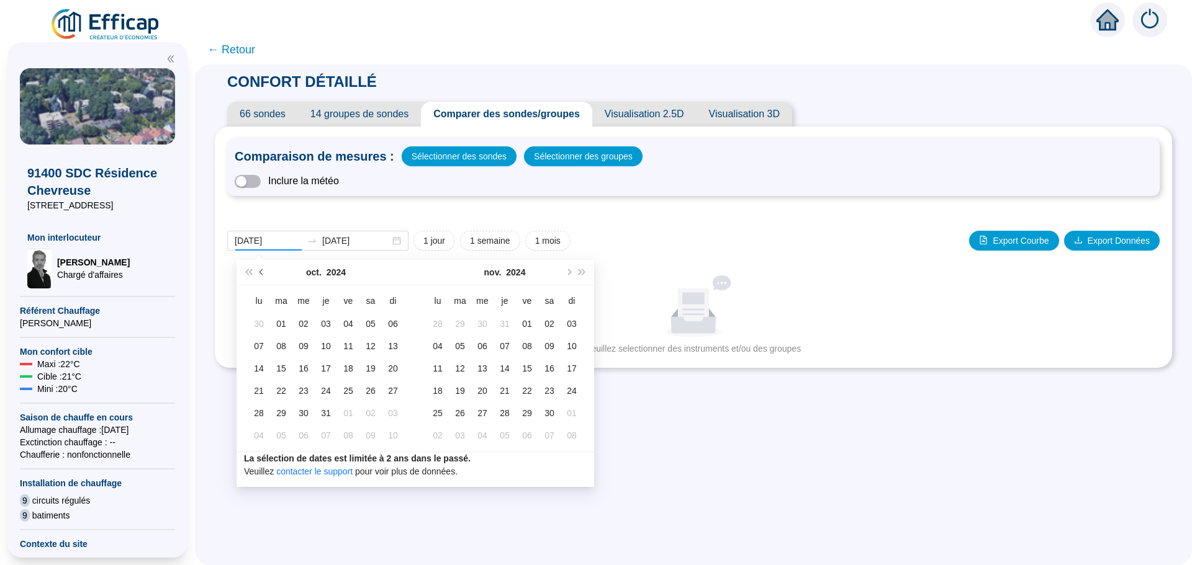
click at [262, 267] on button "Mois précédent (PageUp)" at bounding box center [262, 272] width 14 height 25
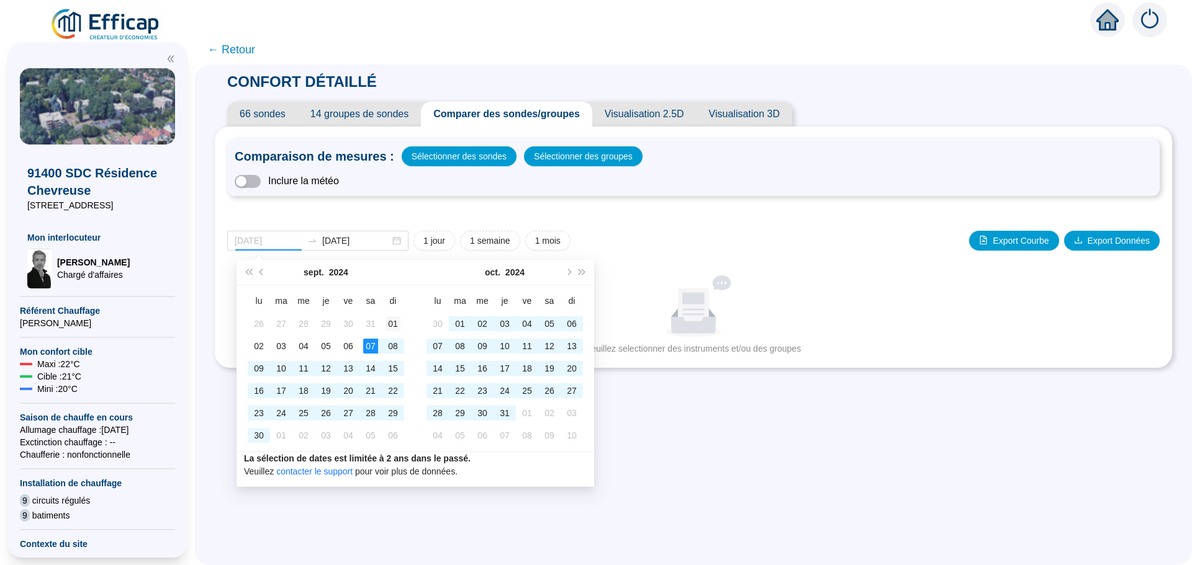
type input "2024-09-01"
click at [392, 326] on div "01" at bounding box center [392, 324] width 15 height 15
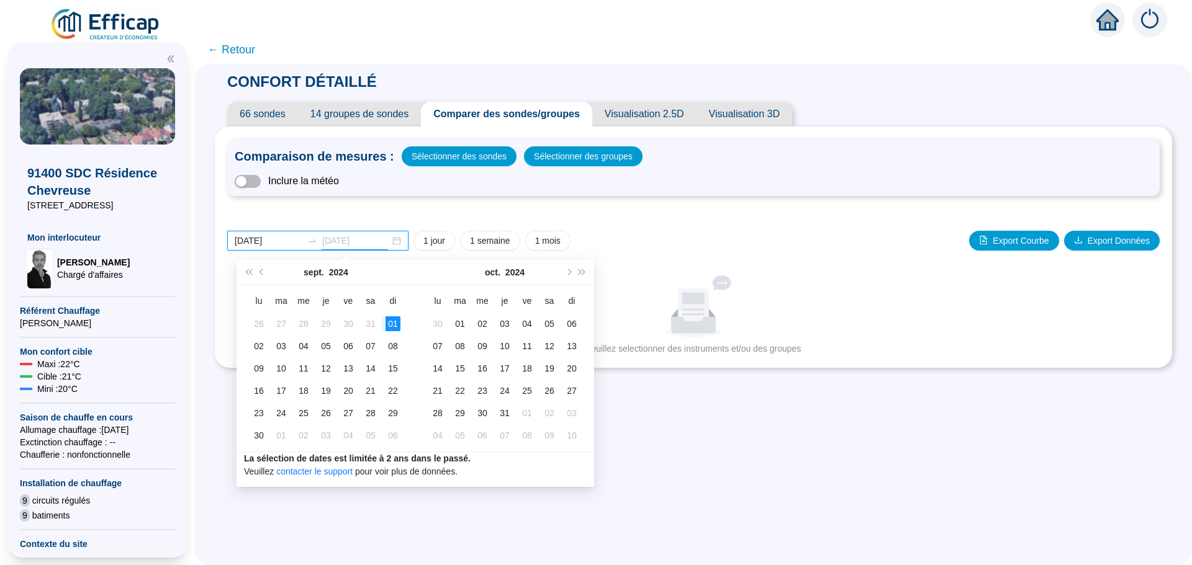
type input "[DATE]"
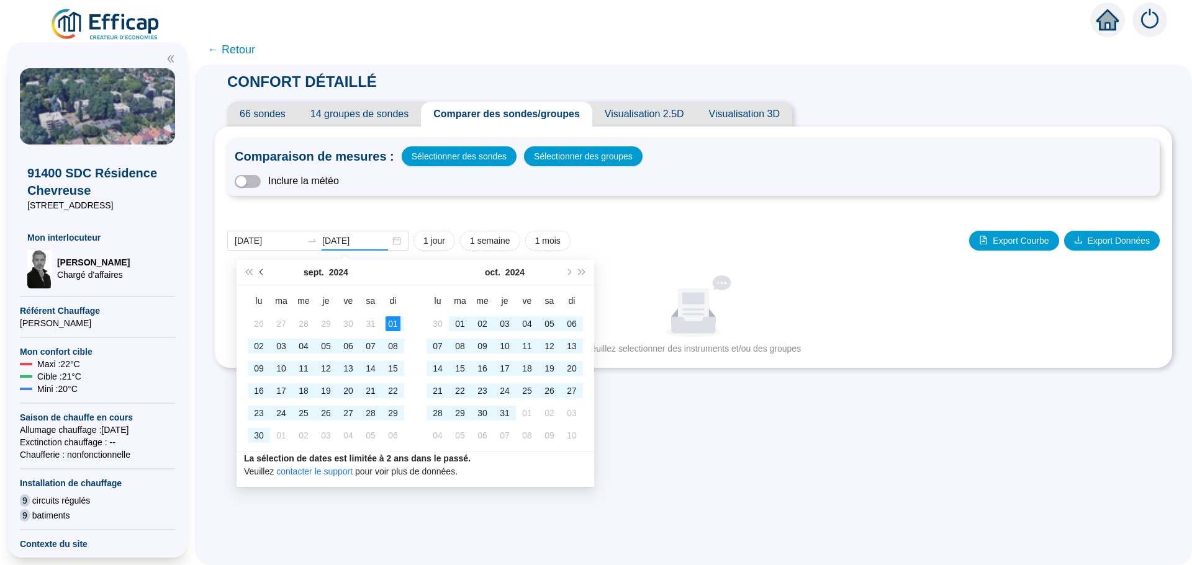
click at [262, 274] on span "Mois précédent (PageUp)" at bounding box center [262, 272] width 6 height 6
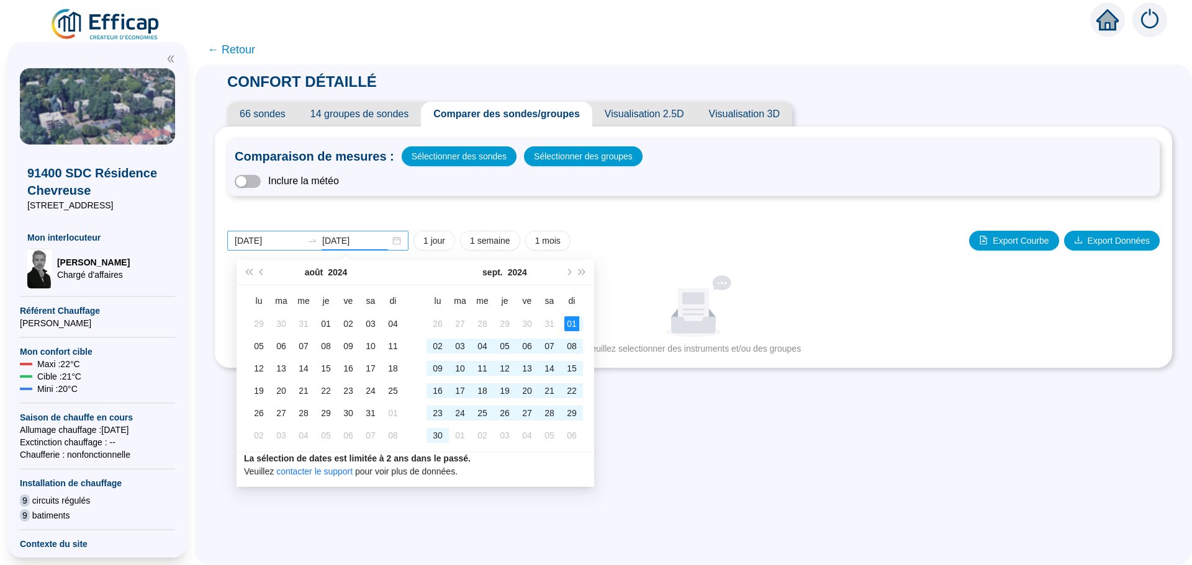
click at [405, 238] on div "2024-09-01 2025-09-01" at bounding box center [317, 241] width 181 height 20
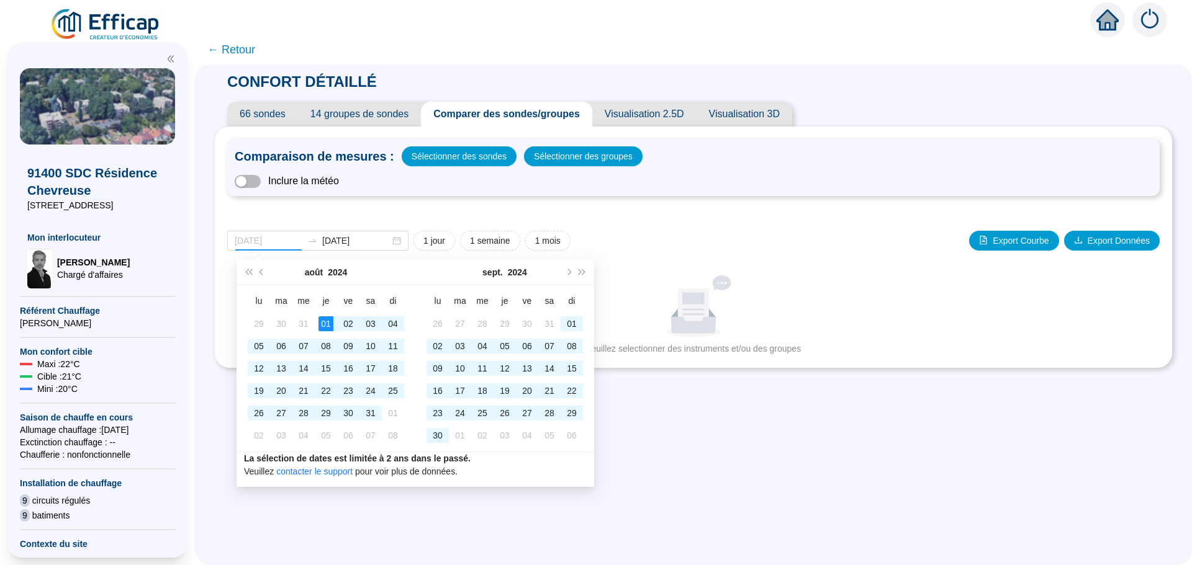
click at [323, 322] on div "01" at bounding box center [325, 324] width 15 height 15
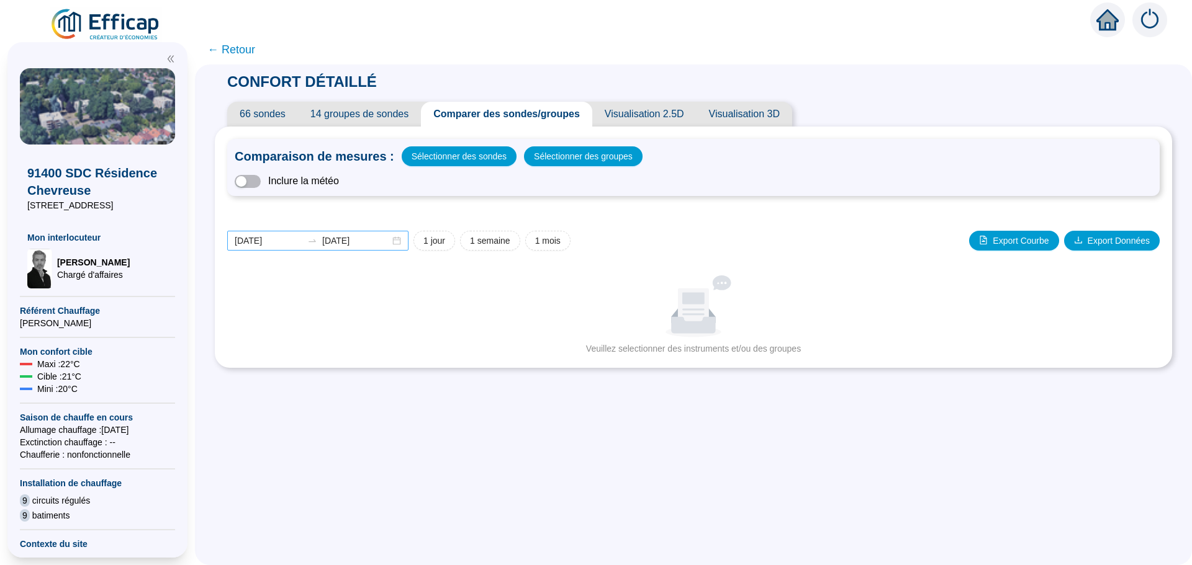
click at [405, 242] on div "2024-08-01 2025-09-01" at bounding box center [317, 241] width 181 height 20
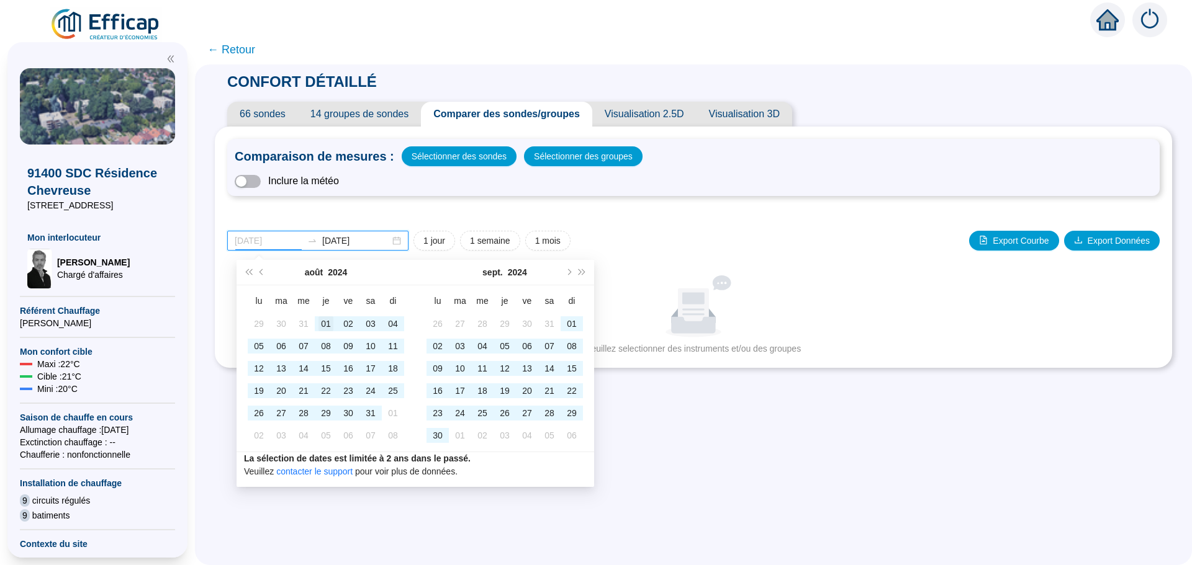
type input "2024-08-01"
click at [324, 324] on div "01" at bounding box center [325, 324] width 15 height 15
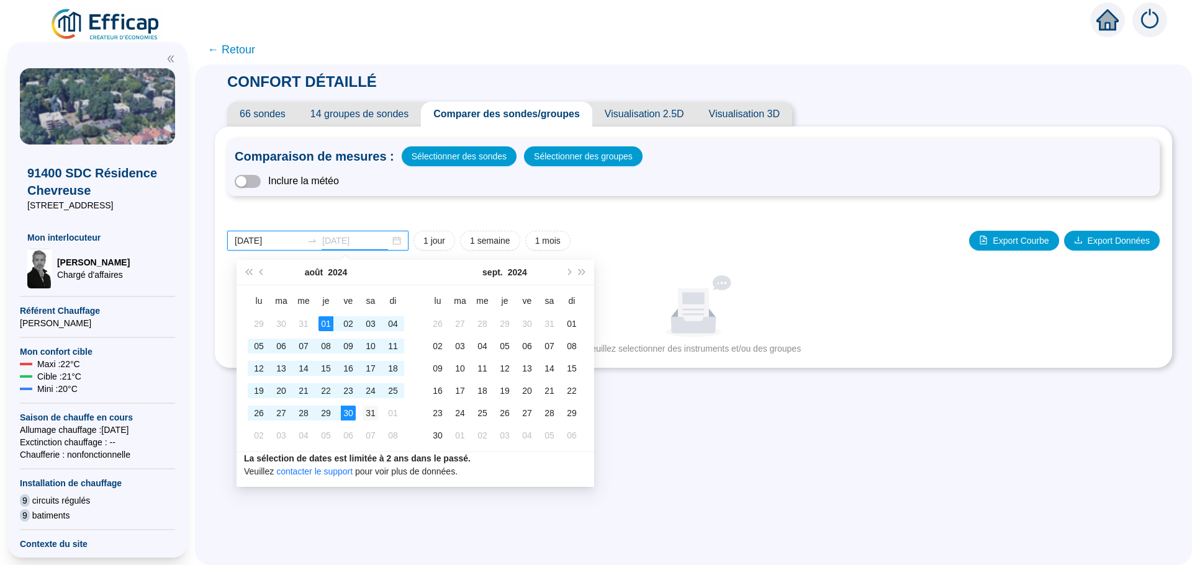
type input "2024-08-31"
click at [370, 417] on div "31" at bounding box center [370, 413] width 15 height 15
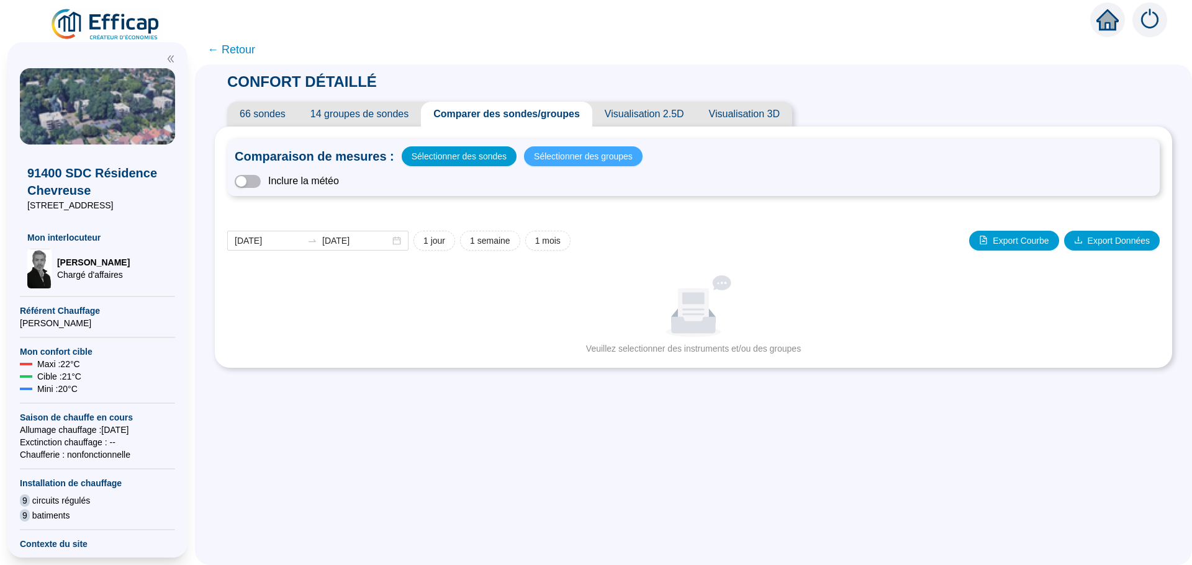
click at [564, 160] on span "Sélectionner des groupes" at bounding box center [583, 156] width 99 height 17
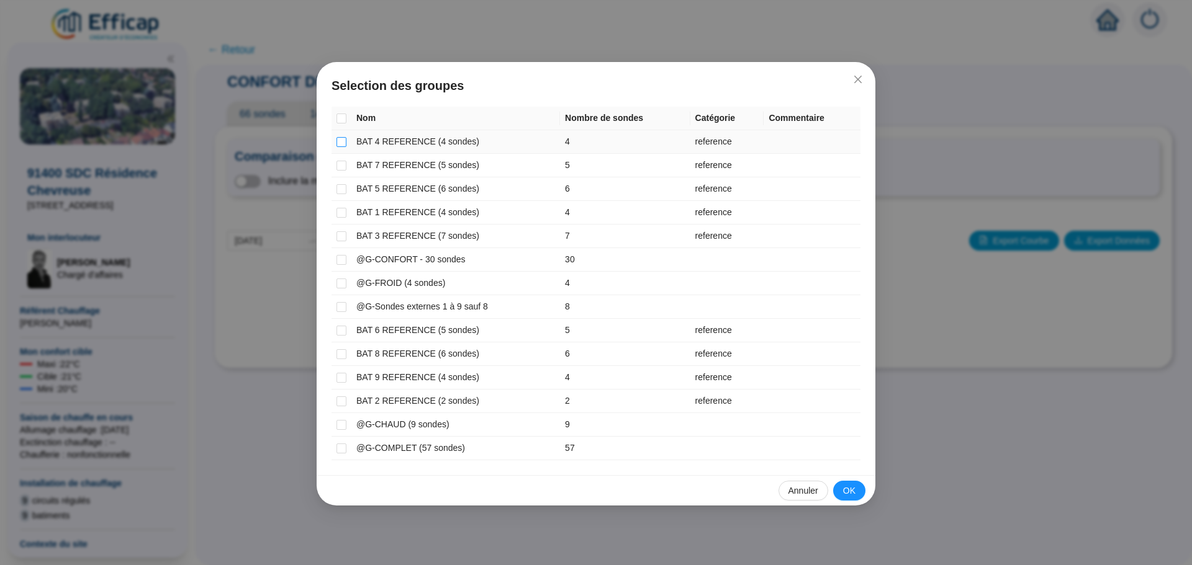
click at [342, 142] on input "checkbox" at bounding box center [341, 142] width 10 height 10
checkbox input "true"
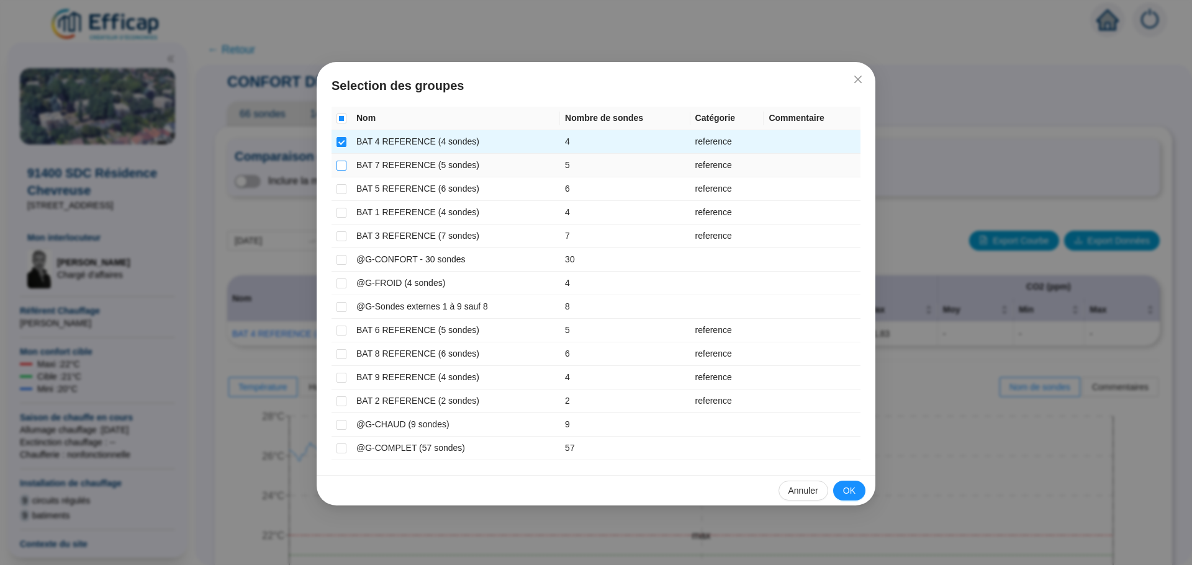
click at [344, 163] on input "checkbox" at bounding box center [341, 166] width 10 height 10
checkbox input "true"
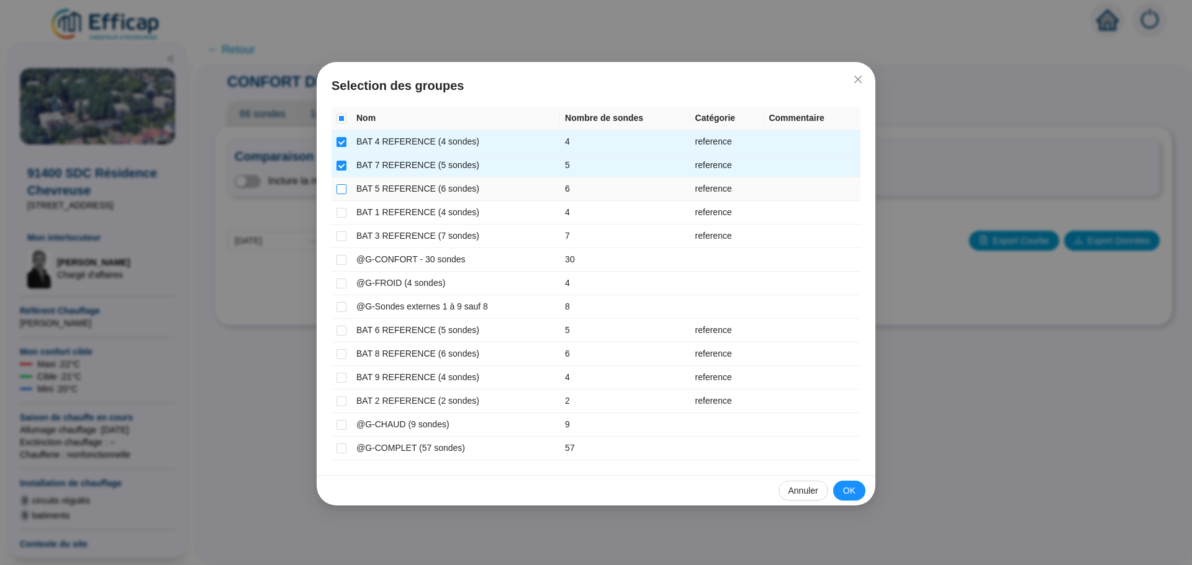
click at [342, 188] on input "checkbox" at bounding box center [341, 189] width 10 height 10
checkbox input "true"
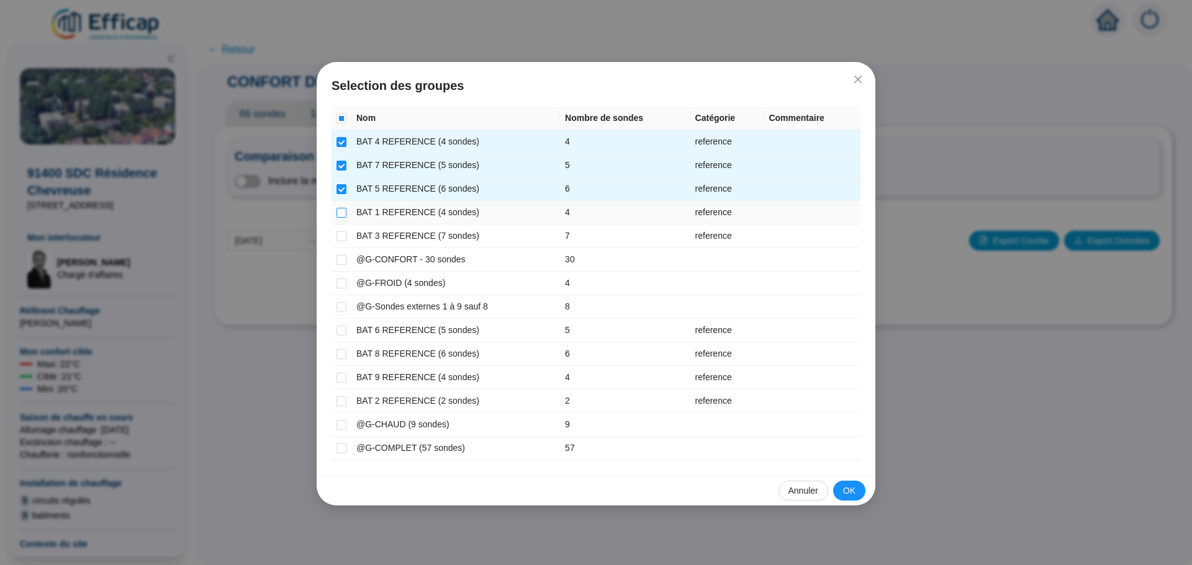
click at [341, 210] on input "checkbox" at bounding box center [341, 213] width 10 height 10
checkbox input "true"
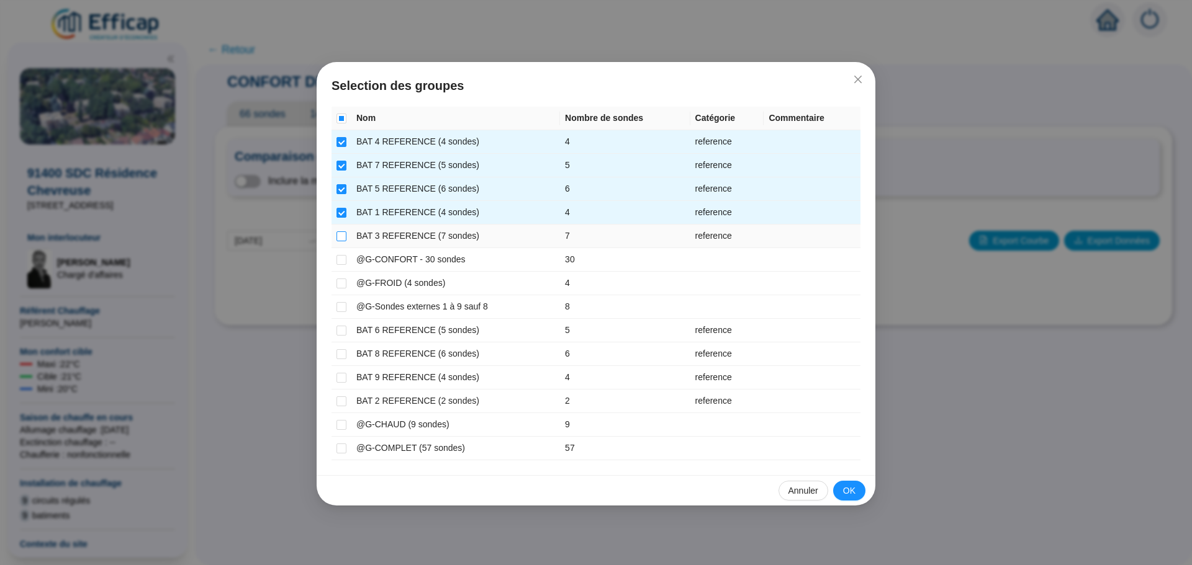
click at [345, 237] on input "checkbox" at bounding box center [341, 237] width 10 height 10
checkbox input "true"
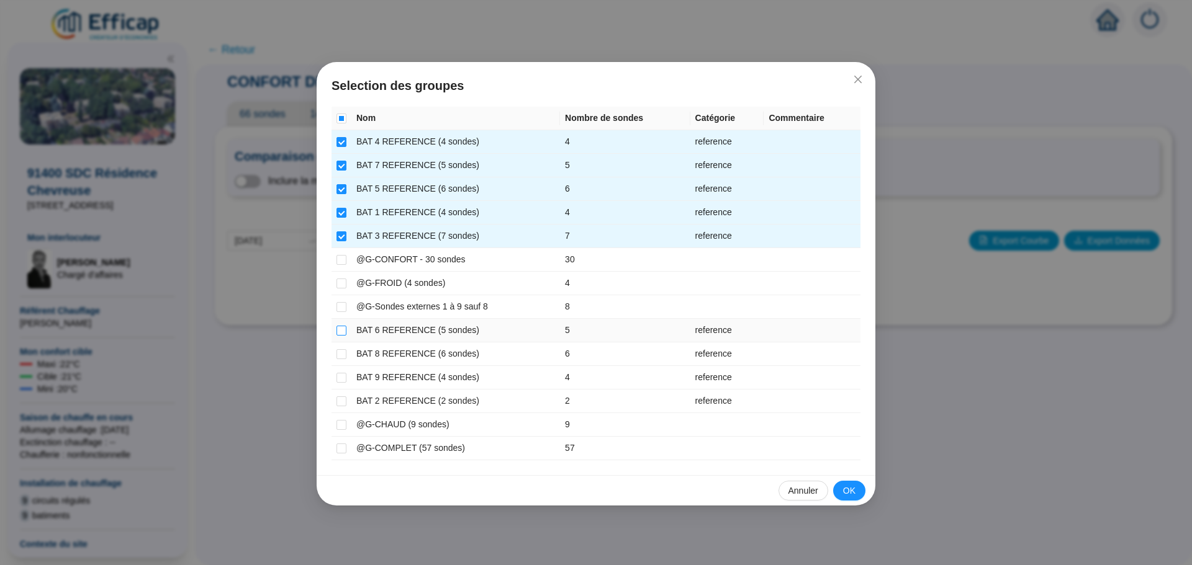
click at [343, 332] on input "checkbox" at bounding box center [341, 331] width 10 height 10
checkbox input "true"
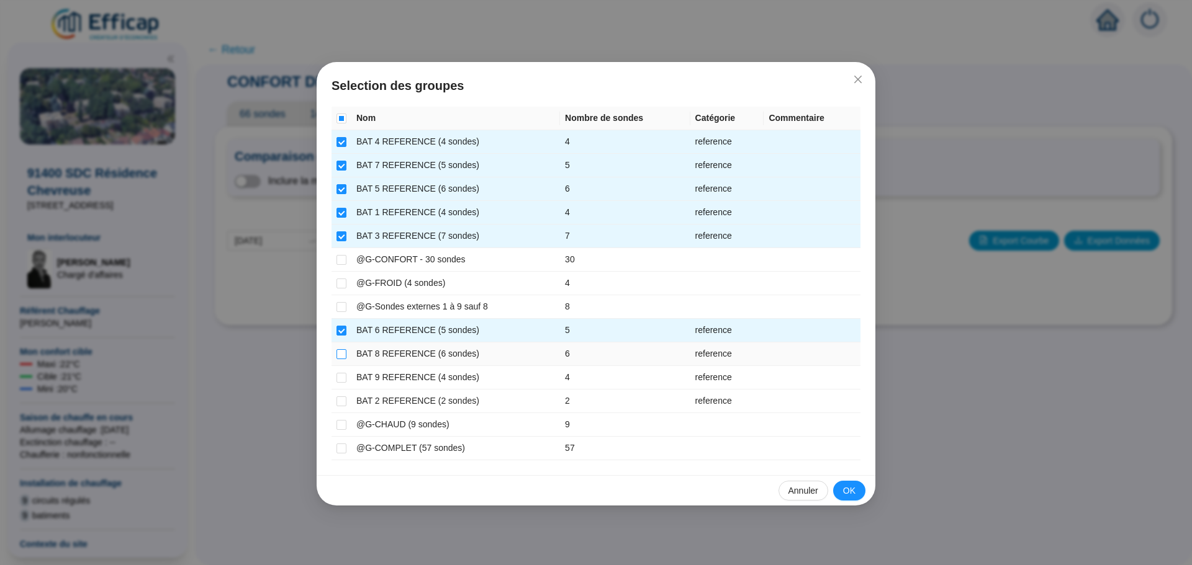
click at [340, 356] on input "checkbox" at bounding box center [341, 354] width 10 height 10
checkbox input "true"
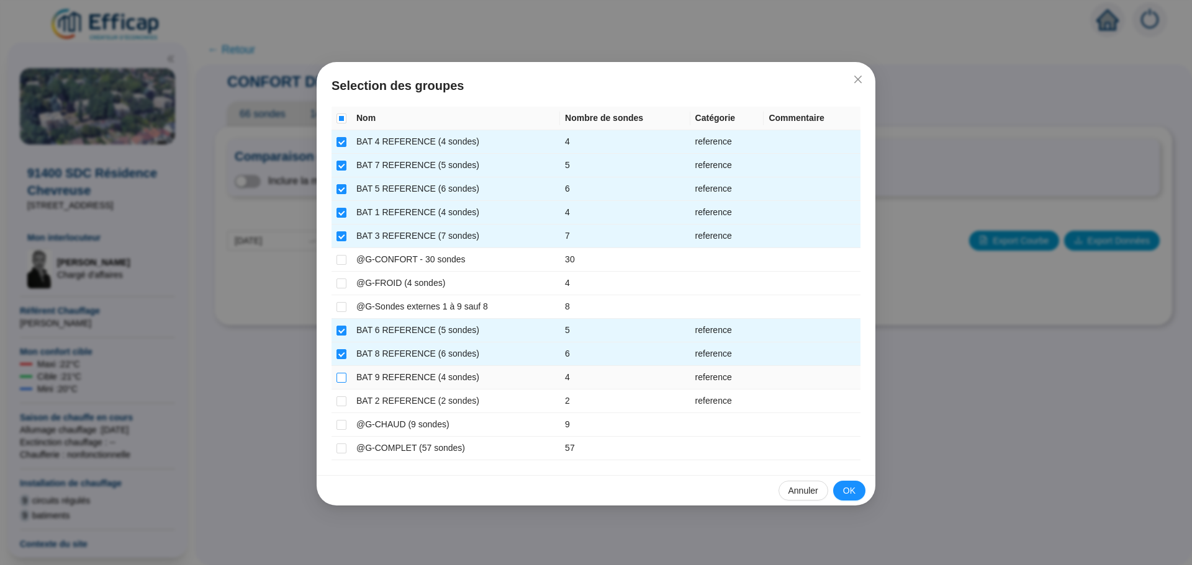
click at [340, 375] on input "checkbox" at bounding box center [341, 378] width 10 height 10
checkbox input "true"
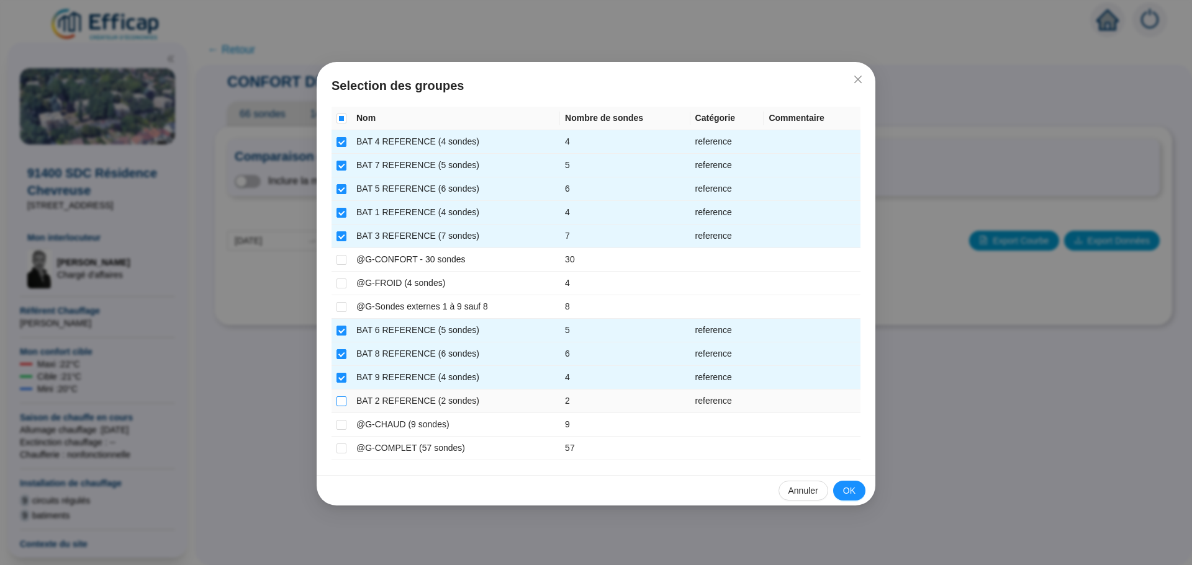
click at [338, 403] on input "checkbox" at bounding box center [341, 402] width 10 height 10
checkbox input "true"
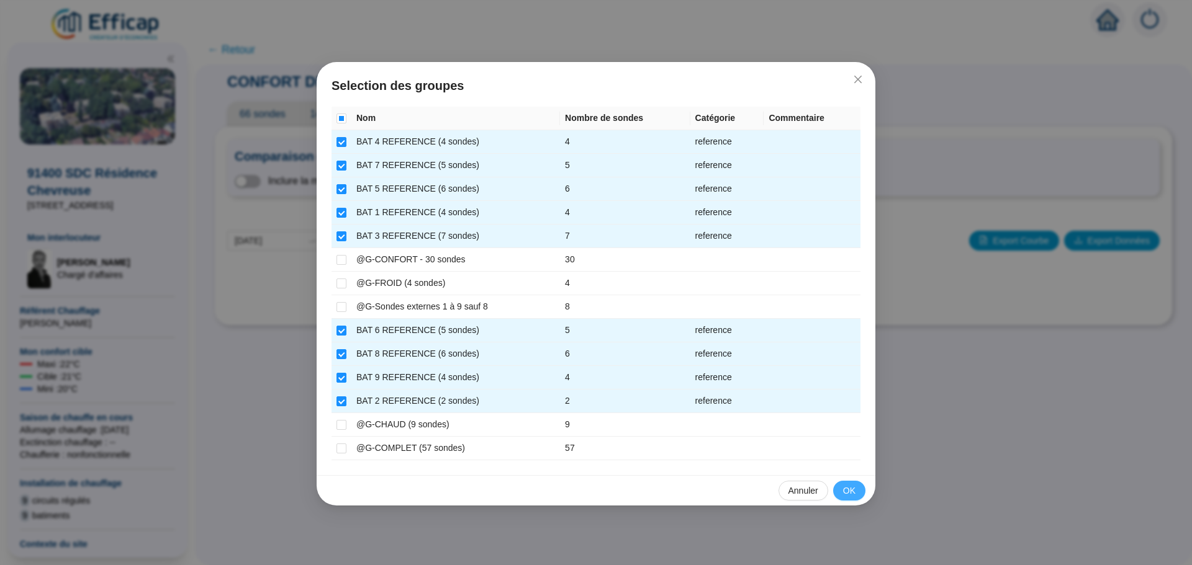
click at [846, 492] on span "OK" at bounding box center [849, 491] width 12 height 13
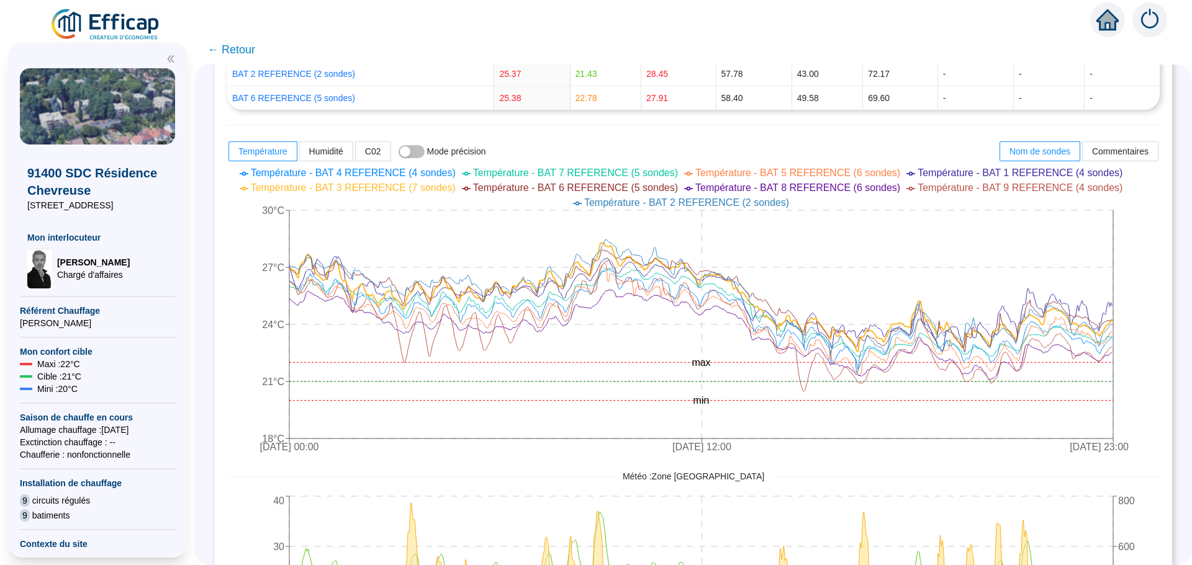
scroll to position [434, 0]
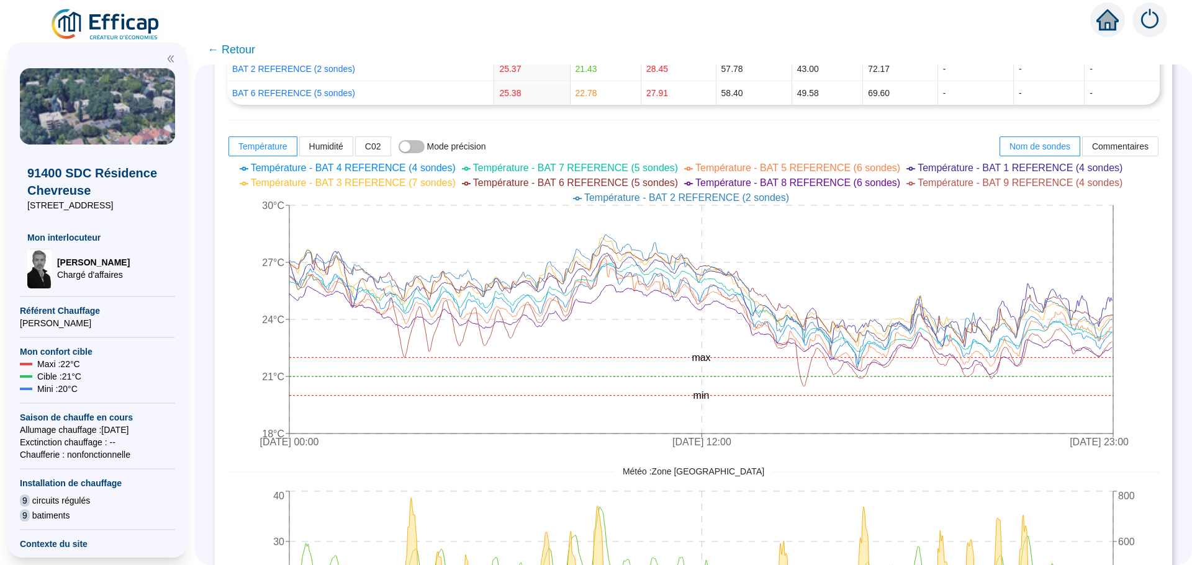
click at [236, 50] on span "← Retour" at bounding box center [231, 49] width 48 height 17
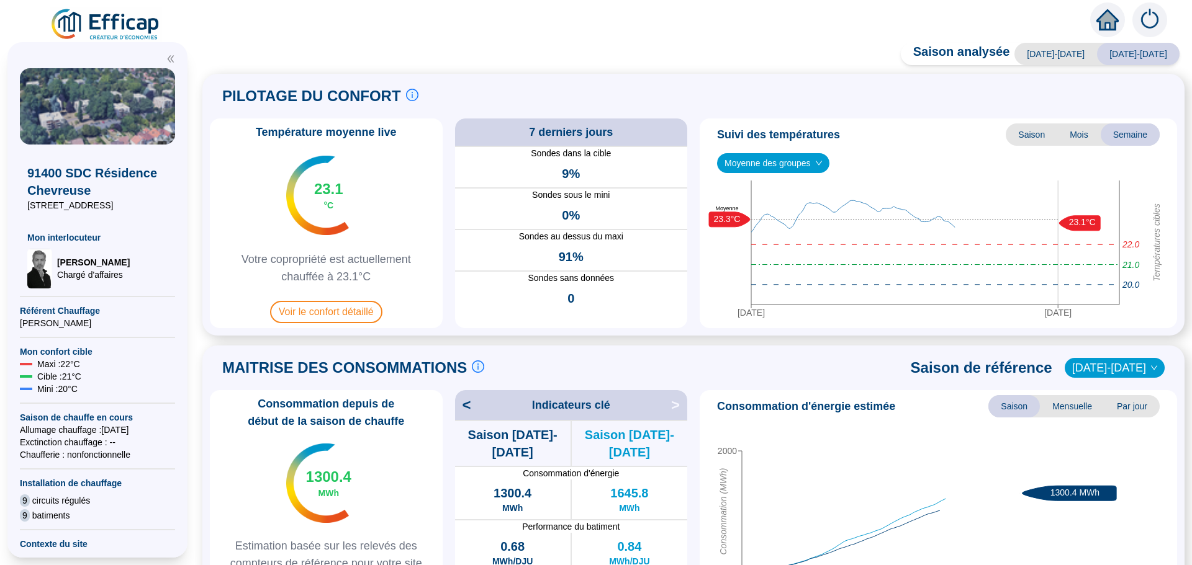
click at [326, 315] on span "Voir le confort détaillé" at bounding box center [326, 312] width 112 height 22
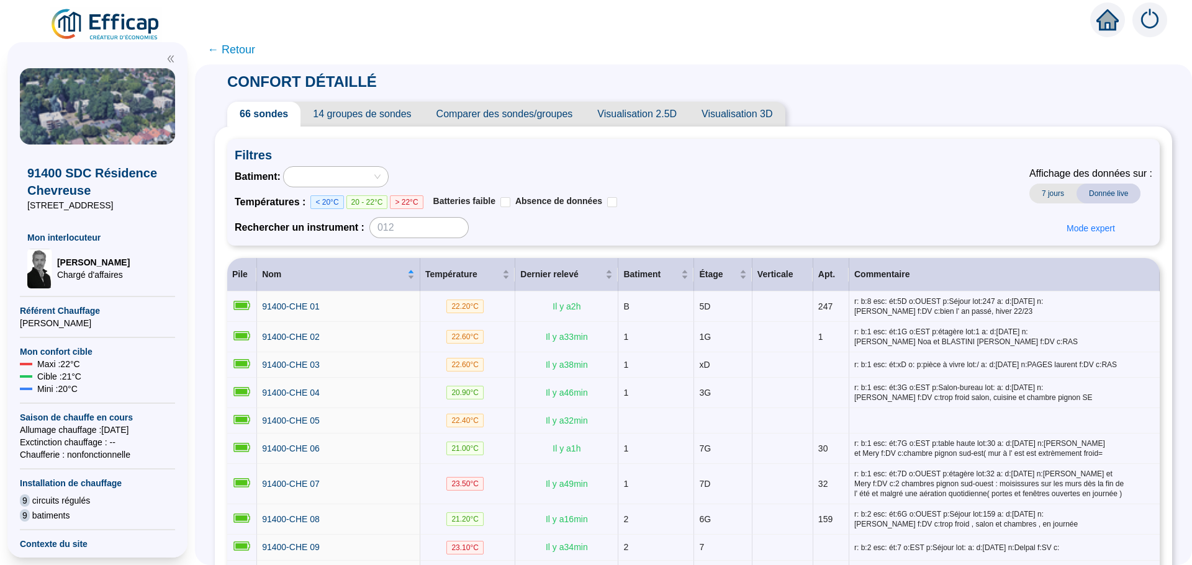
click at [537, 112] on span "Comparer des sondes/groupes" at bounding box center [504, 114] width 161 height 25
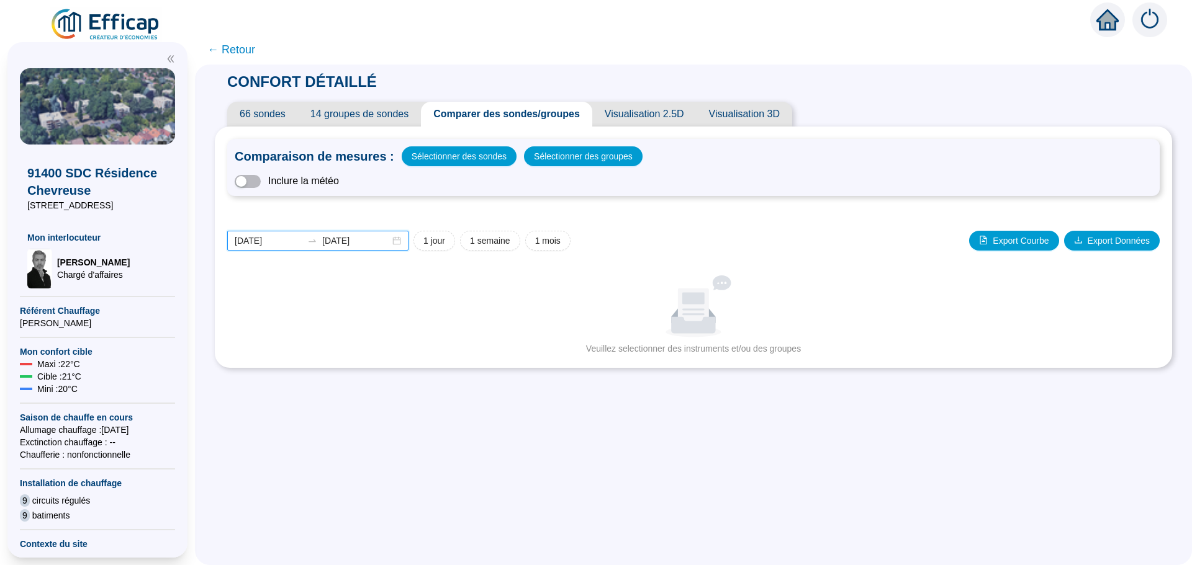
click at [289, 239] on input "[DATE]" at bounding box center [269, 241] width 68 height 13
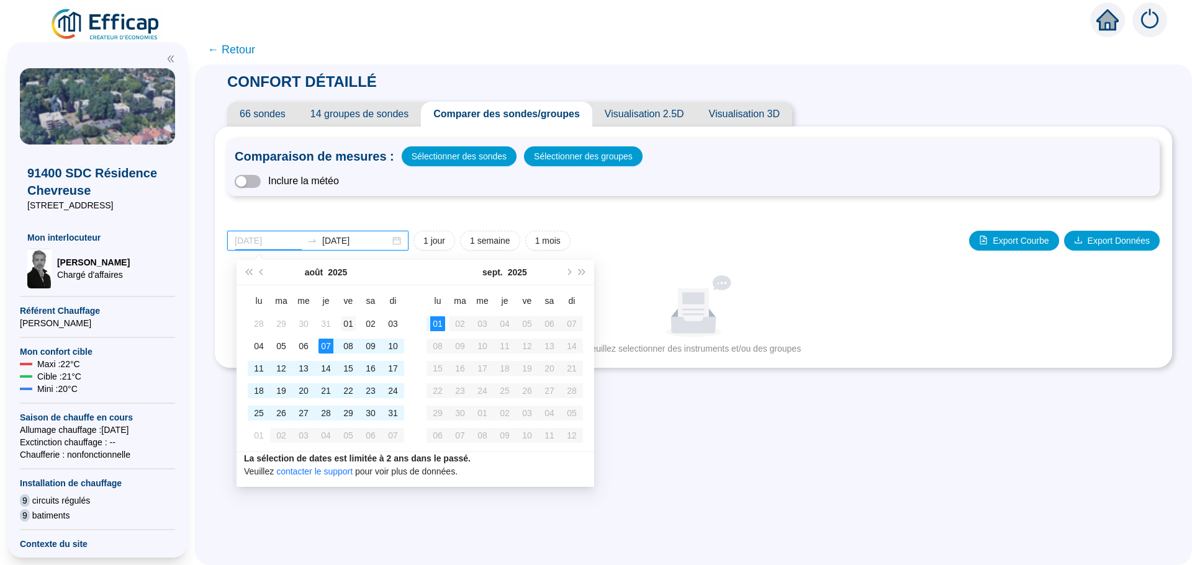
type input "2025-08-01"
click at [349, 327] on div "01" at bounding box center [348, 324] width 15 height 15
type input "[DATE]"
click at [389, 411] on div "31" at bounding box center [392, 413] width 15 height 15
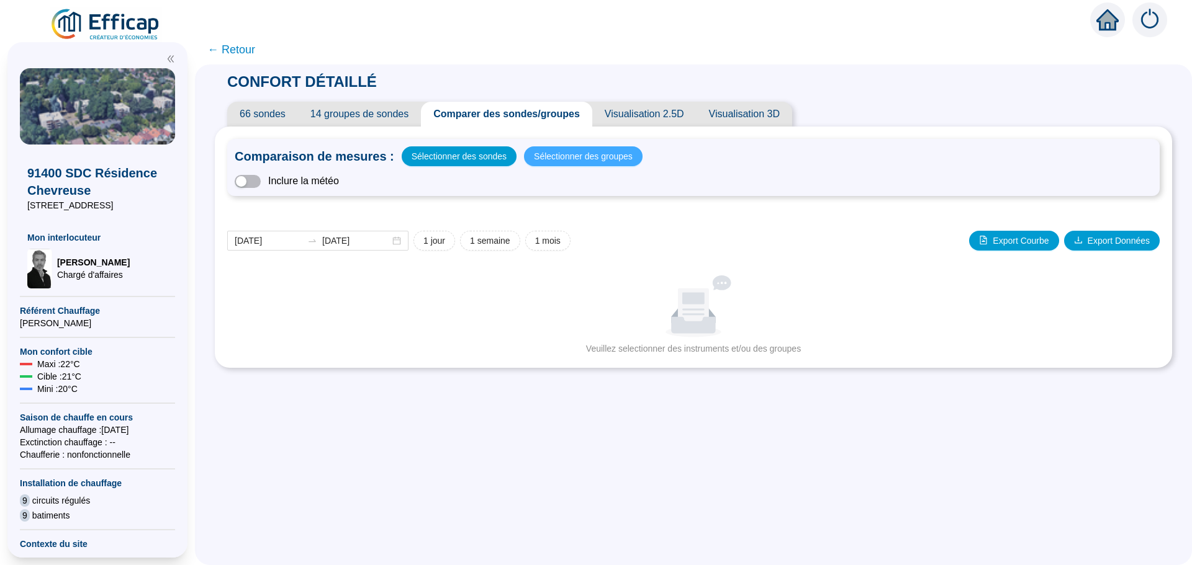
click at [558, 154] on span "Sélectionner des groupes" at bounding box center [583, 156] width 99 height 17
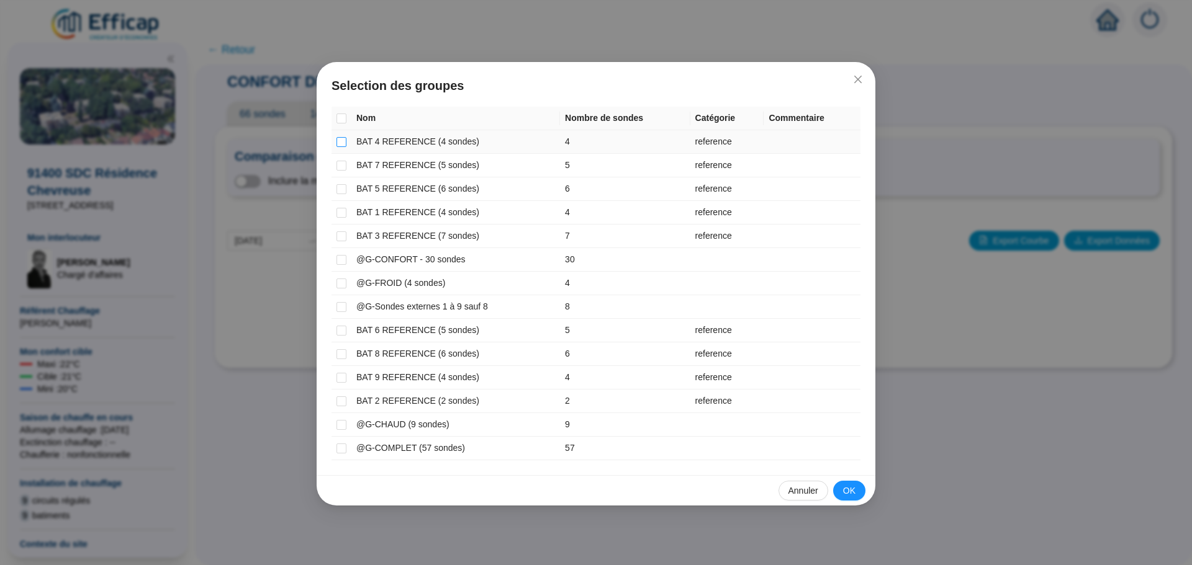
click at [339, 140] on input "checkbox" at bounding box center [341, 142] width 10 height 10
checkbox input "true"
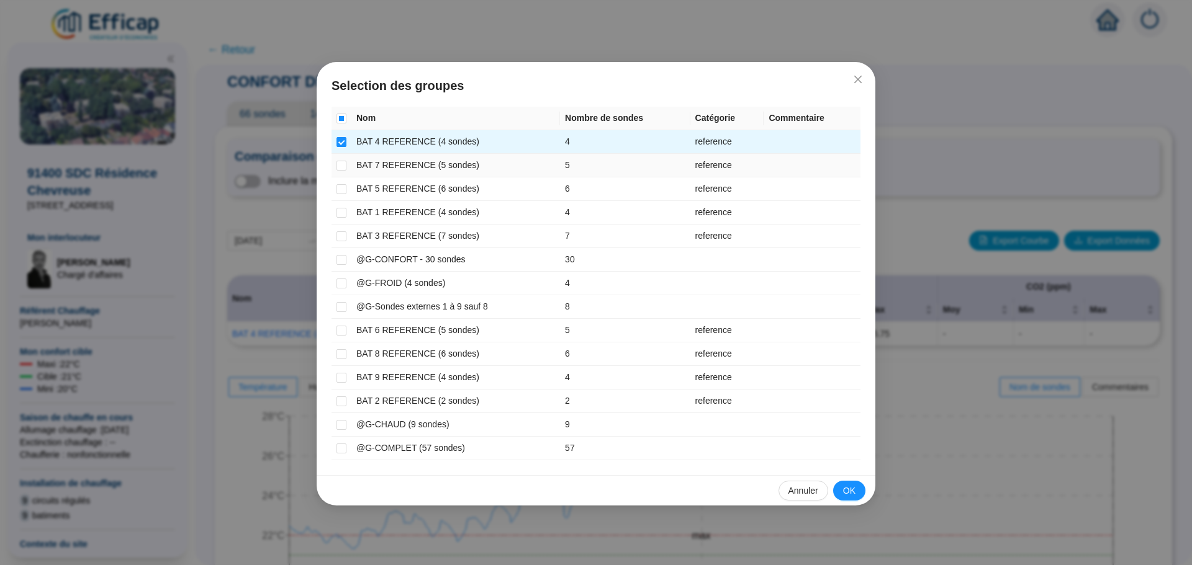
drag, startPoint x: 338, startPoint y: 161, endPoint x: 337, endPoint y: 181, distance: 20.5
click at [338, 167] on input "checkbox" at bounding box center [341, 166] width 10 height 10
checkbox input "true"
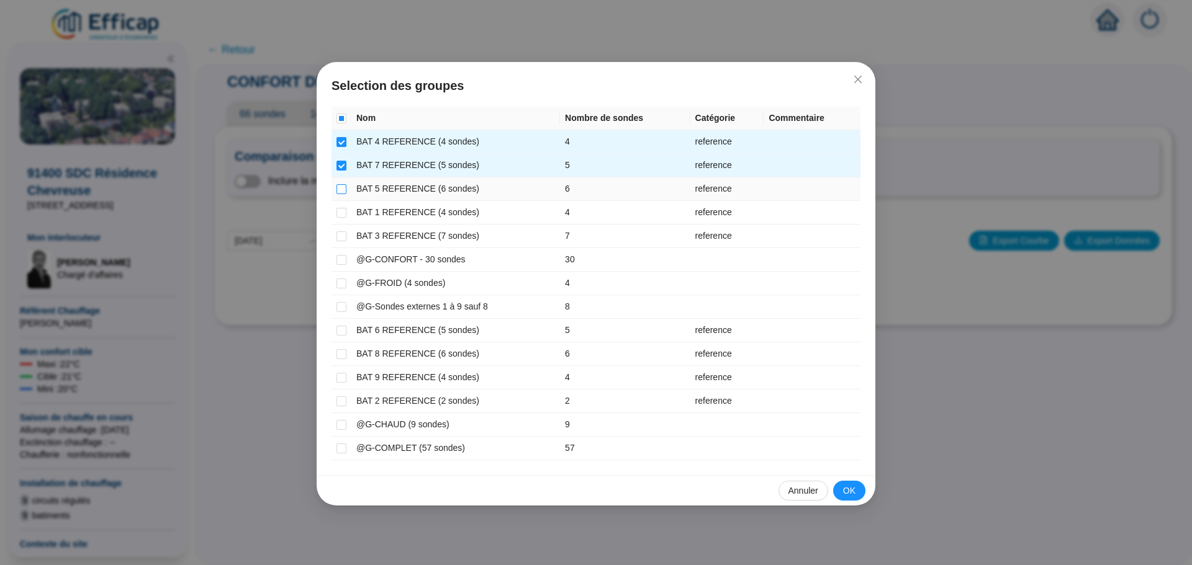
click at [337, 191] on input "checkbox" at bounding box center [341, 189] width 10 height 10
checkbox input "true"
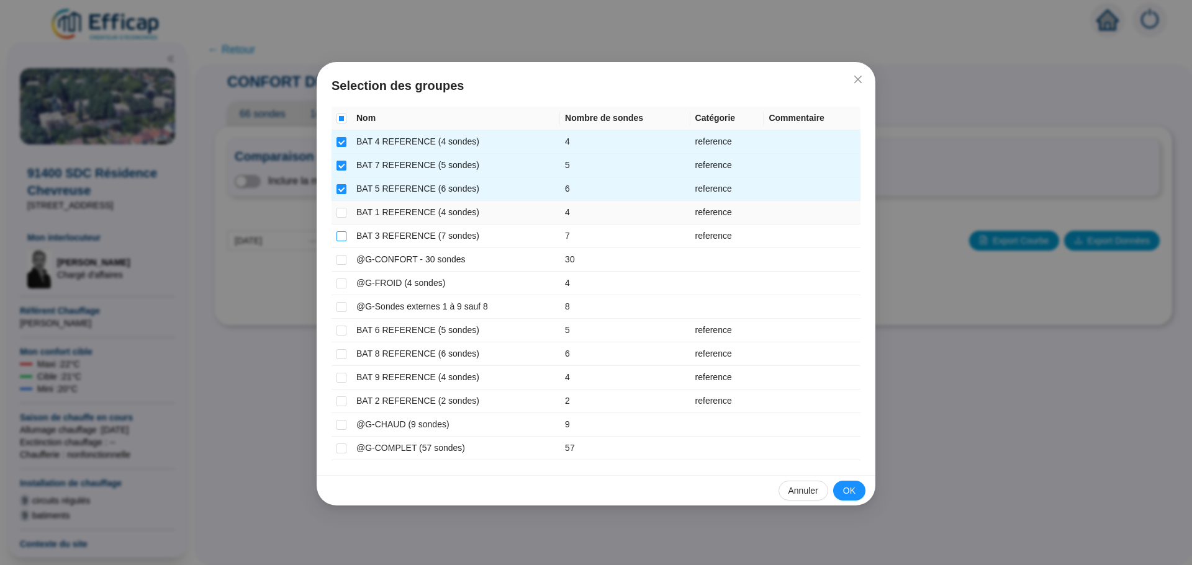
drag, startPoint x: 341, startPoint y: 214, endPoint x: 340, endPoint y: 232, distance: 18.0
click at [341, 215] on input "checkbox" at bounding box center [341, 213] width 10 height 10
checkbox input "true"
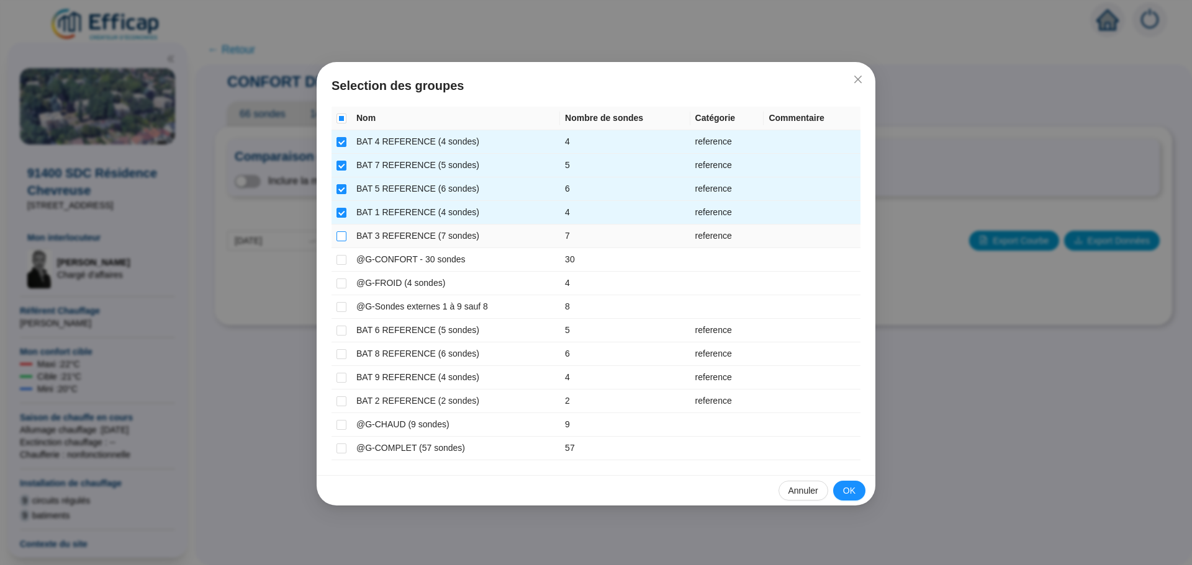
click at [338, 239] on input "checkbox" at bounding box center [341, 237] width 10 height 10
checkbox input "true"
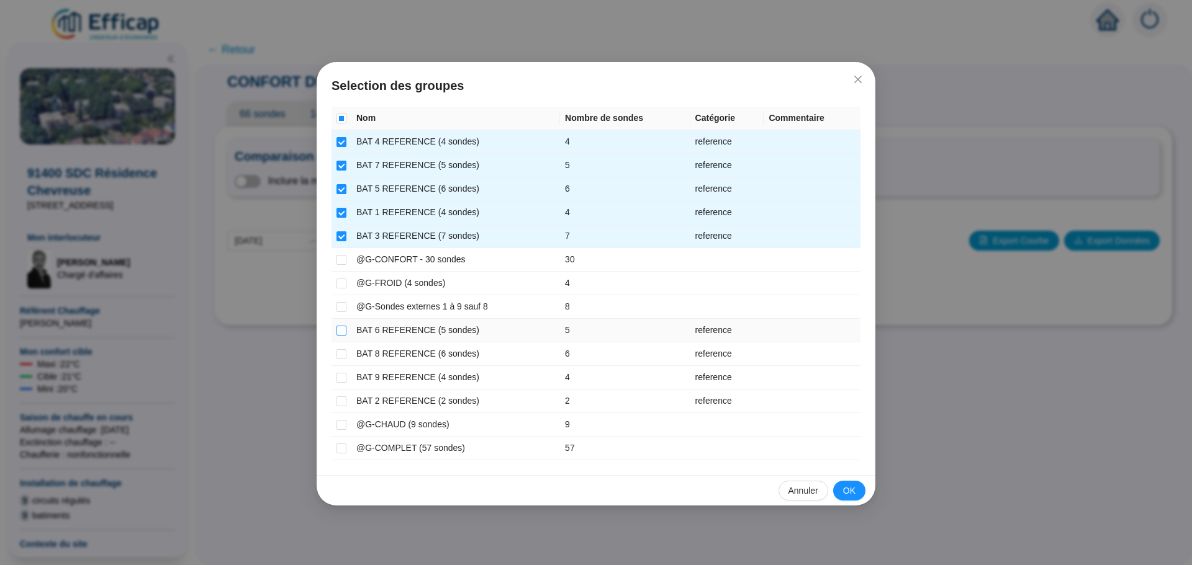
click at [339, 330] on input "checkbox" at bounding box center [341, 331] width 10 height 10
checkbox input "true"
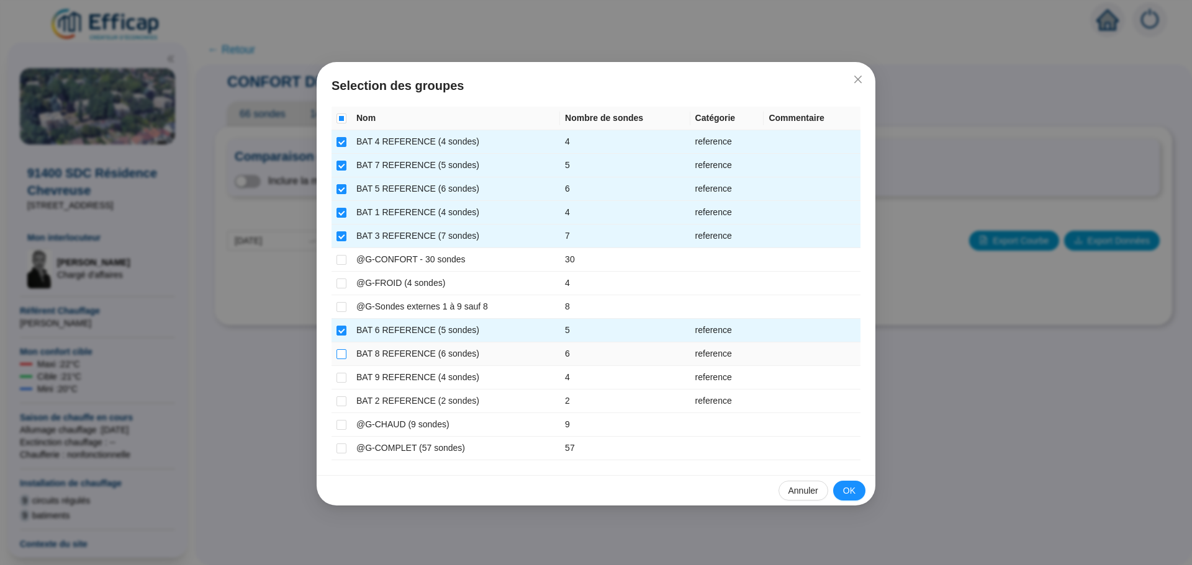
click at [339, 354] on input "checkbox" at bounding box center [341, 354] width 10 height 10
checkbox input "true"
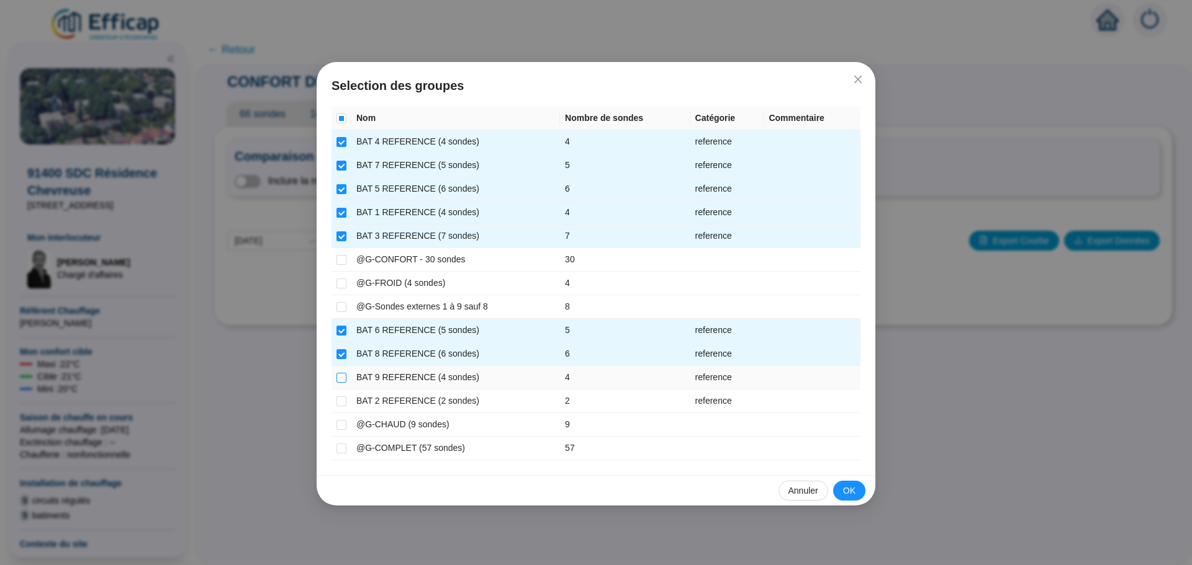
click at [336, 377] on input "checkbox" at bounding box center [341, 378] width 10 height 10
checkbox input "true"
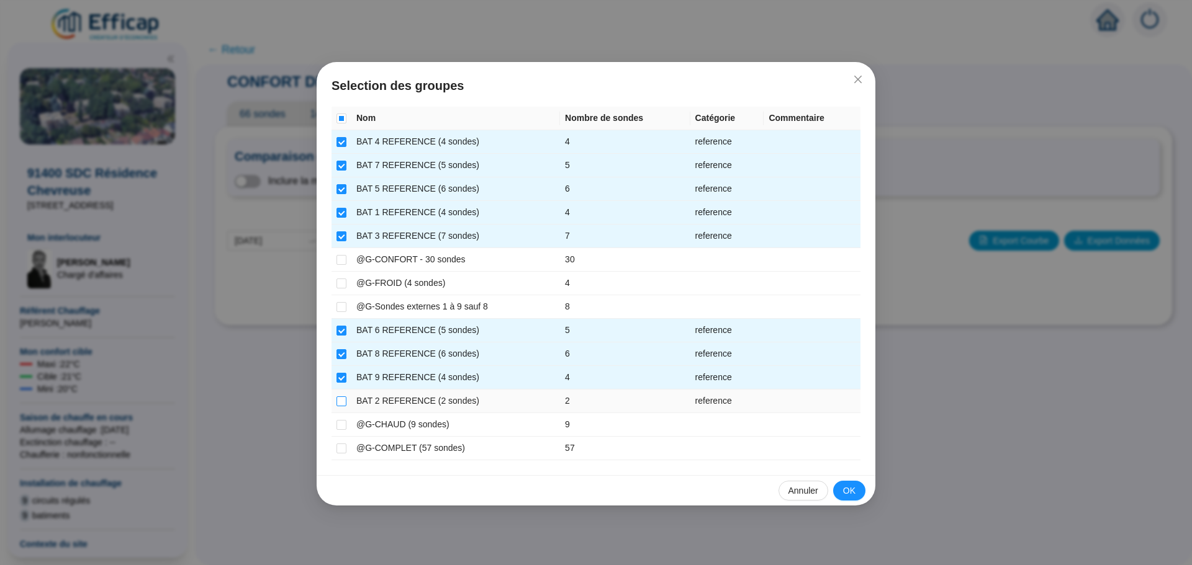
click at [338, 401] on input "checkbox" at bounding box center [341, 402] width 10 height 10
checkbox input "true"
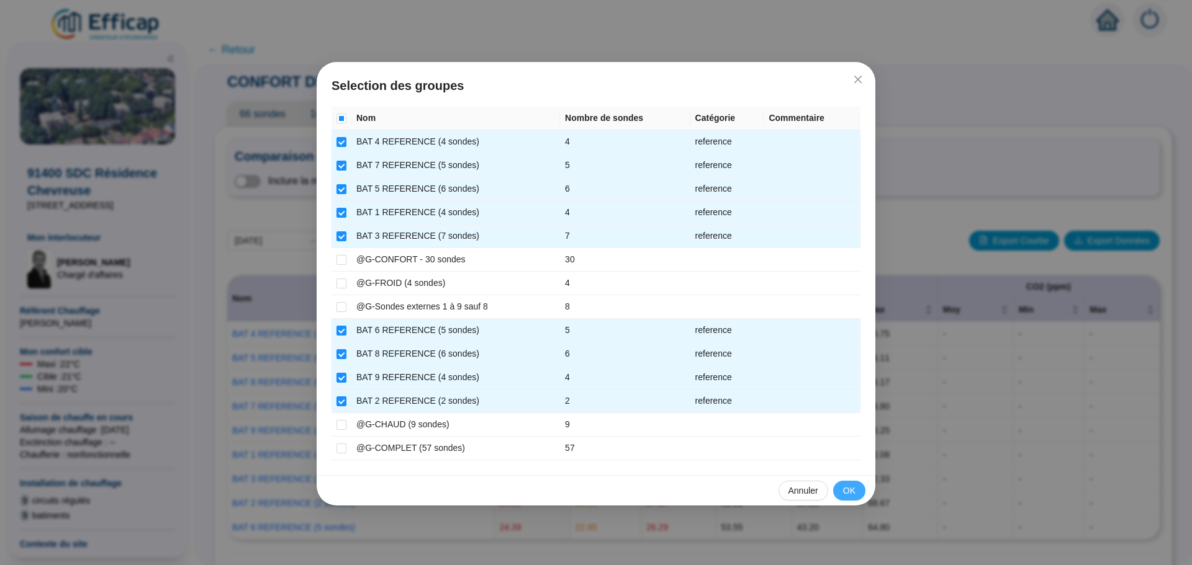
click at [850, 488] on span "OK" at bounding box center [849, 491] width 12 height 13
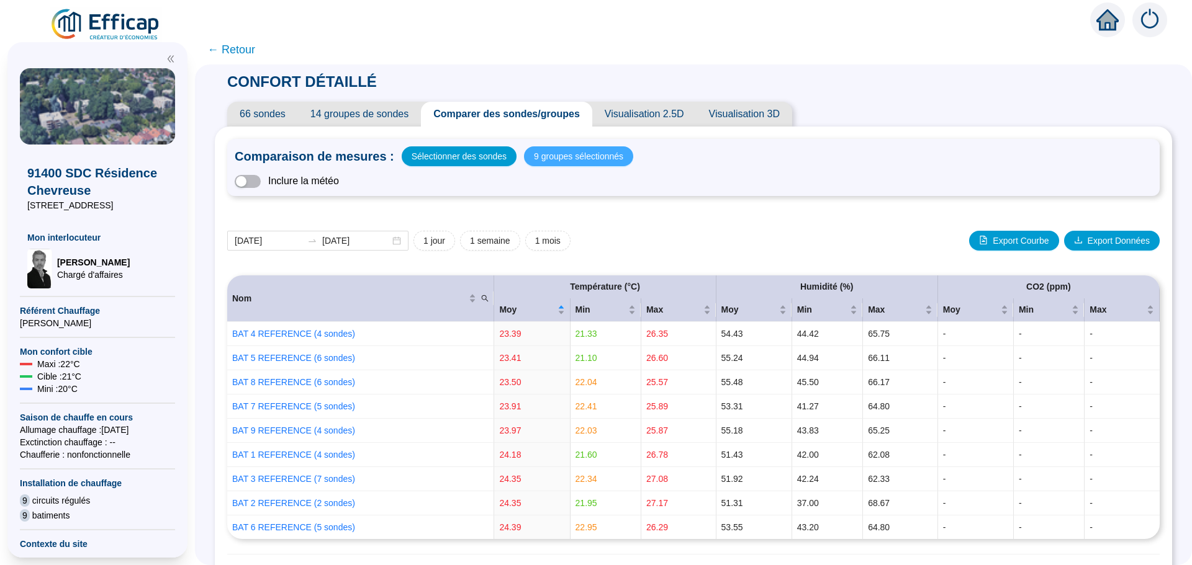
click at [560, 158] on span "9 groupes sélectionnés" at bounding box center [578, 156] width 89 height 17
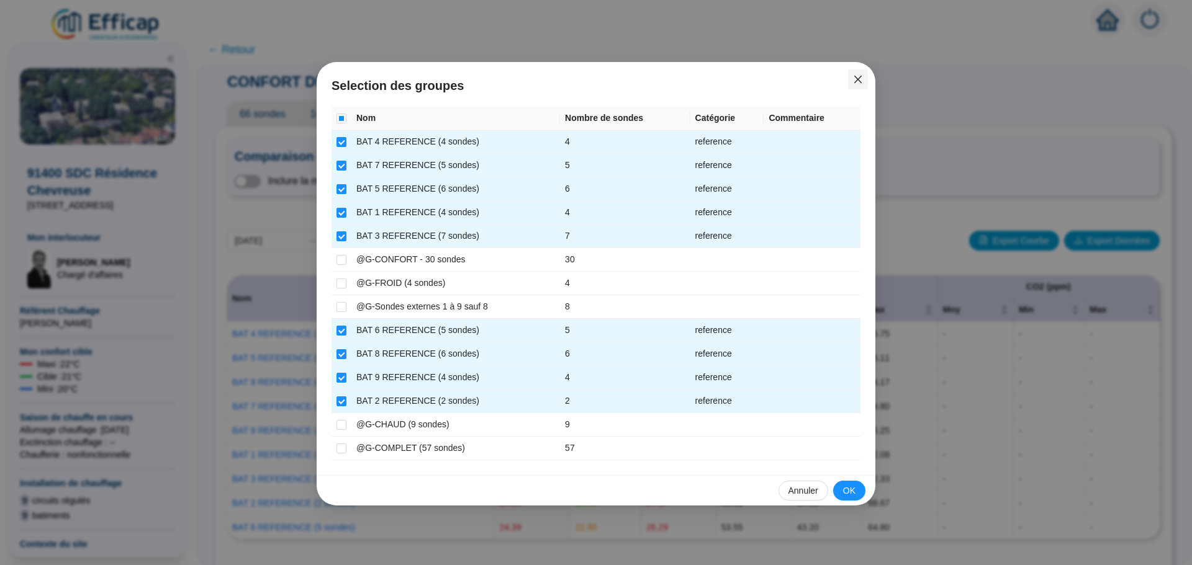
drag, startPoint x: 860, startPoint y: 84, endPoint x: 822, endPoint y: 119, distance: 51.0
click at [860, 84] on button "Close" at bounding box center [858, 80] width 20 height 20
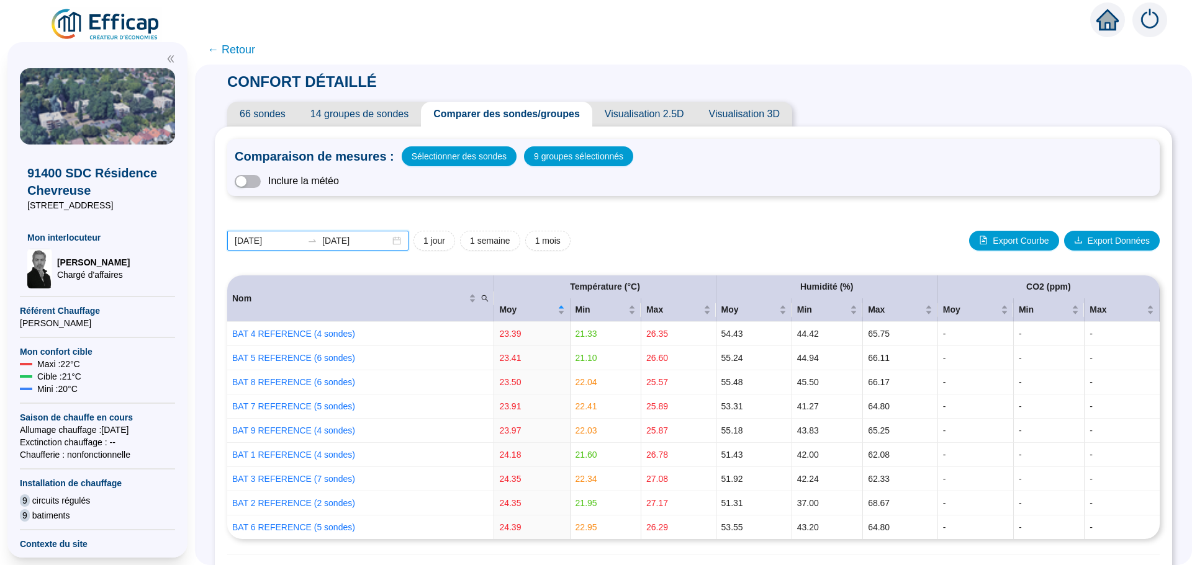
click at [297, 241] on input "2025-08-01" at bounding box center [269, 241] width 68 height 13
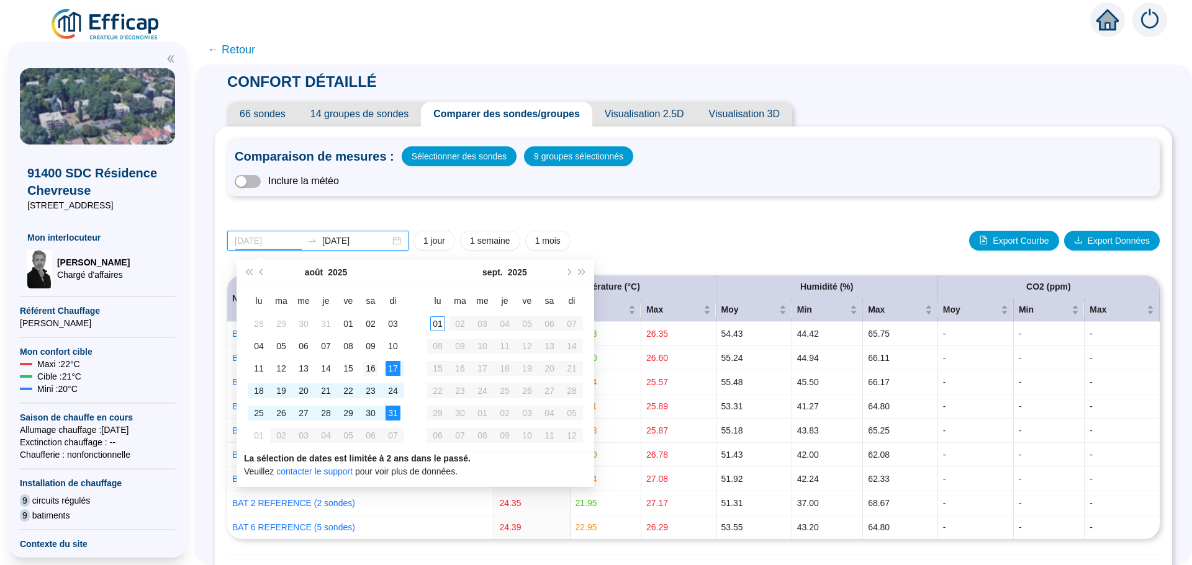
type input "[DATE]"
click at [373, 370] on div "16" at bounding box center [370, 368] width 15 height 15
type input "[DATE]"
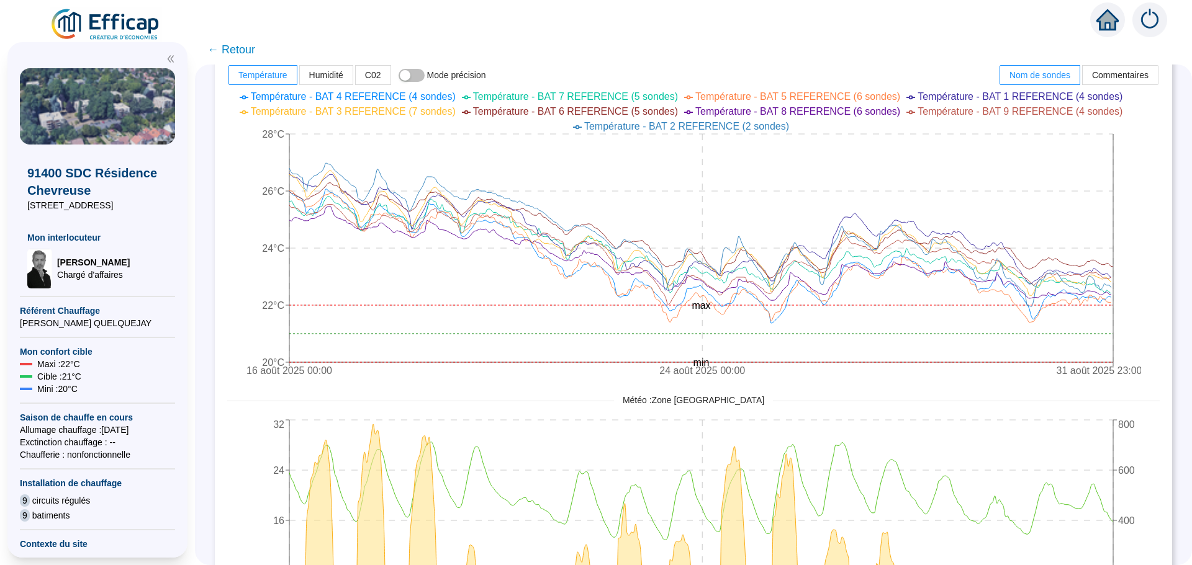
scroll to position [516, 0]
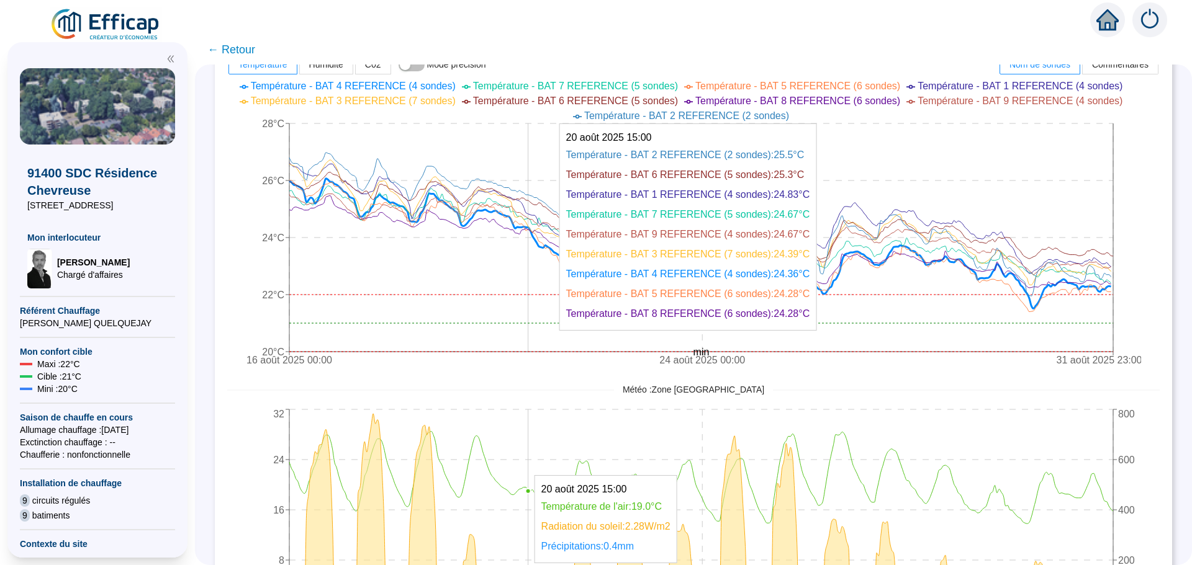
click at [537, 138] on icon "16 août 2025 00:00 24 août 2025 00:00 31 août 2025 23:00 20°C 22°C 24°C 26°C 28…" at bounding box center [684, 225] width 914 height 298
